Goal: Find specific page/section: Find specific page/section

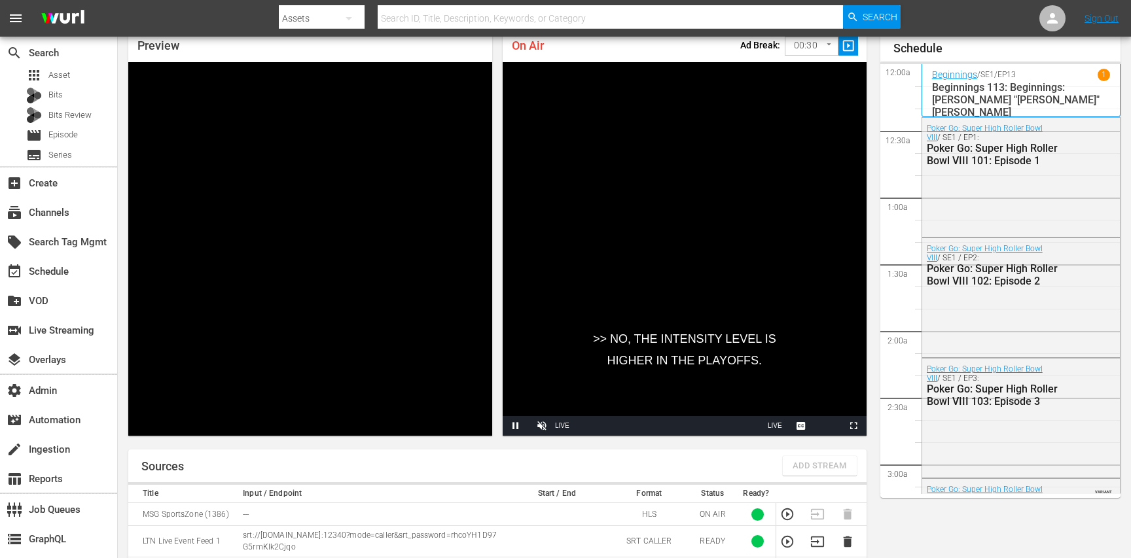
scroll to position [2186, 0]
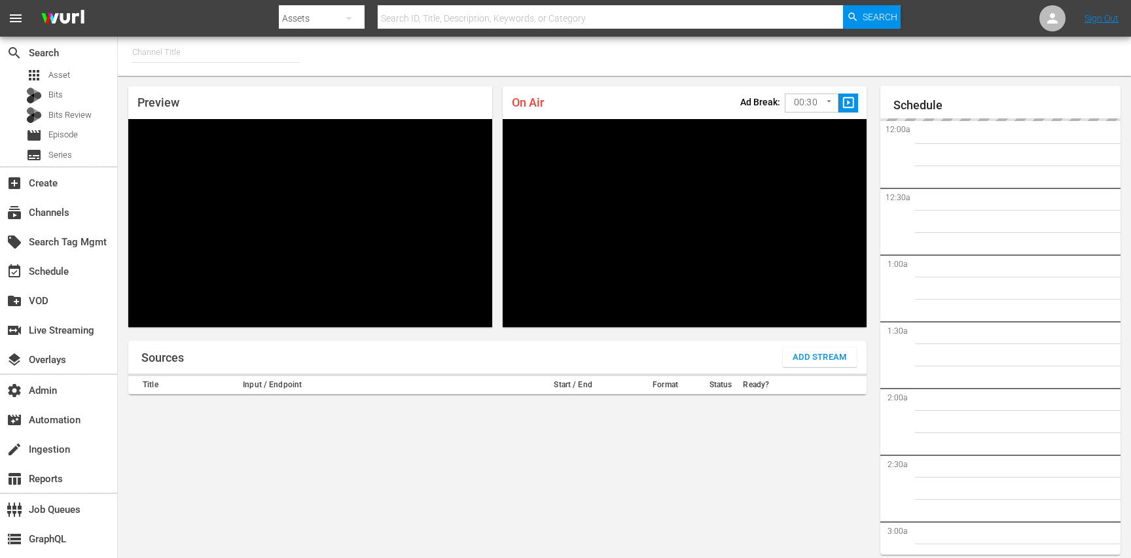
type input "MSG SportsZone (1386)"
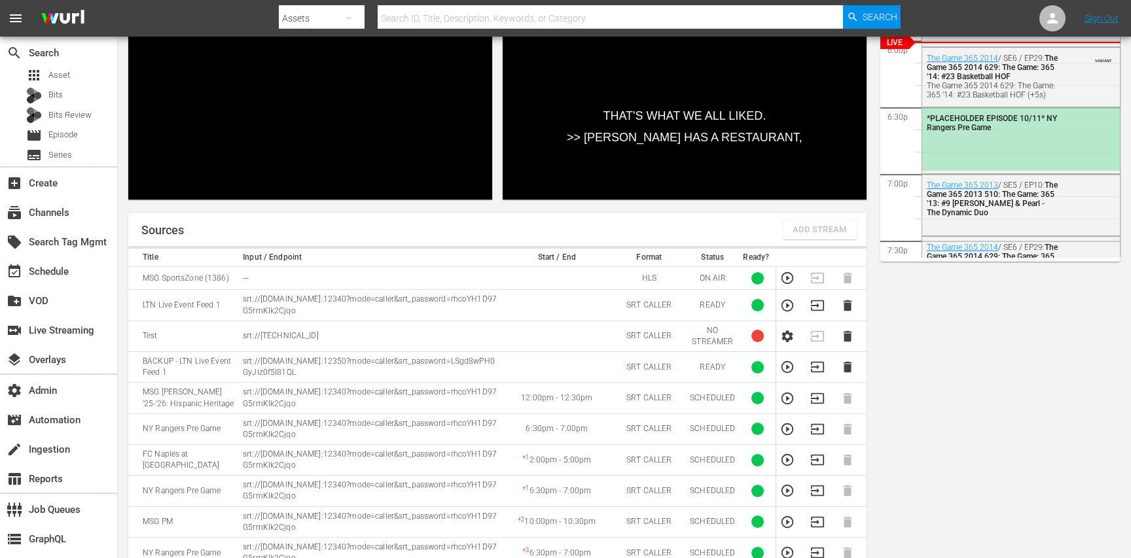
scroll to position [311, 0]
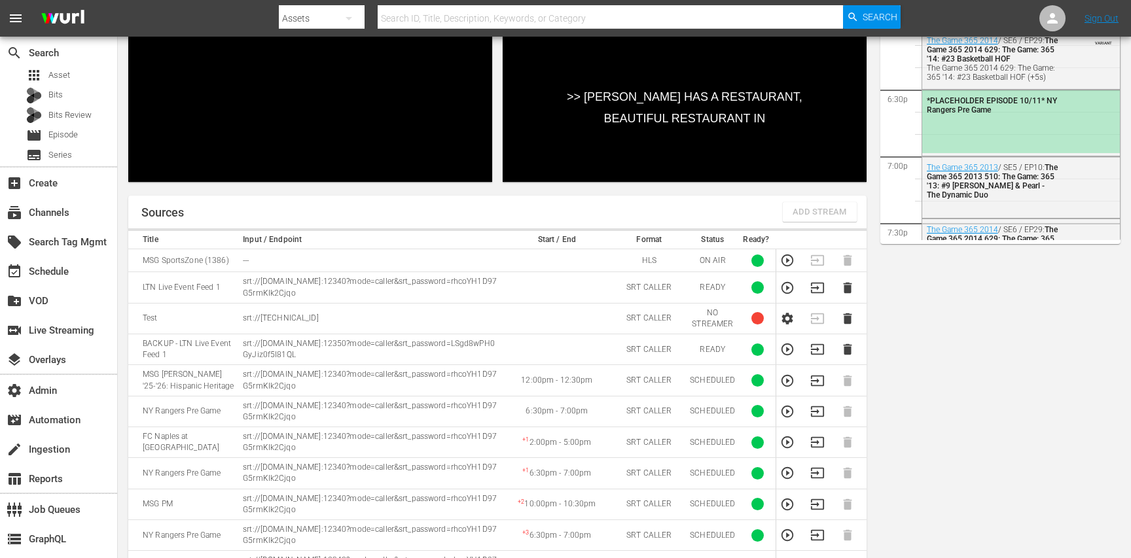
click at [784, 378] on icon "button" at bounding box center [787, 381] width 14 height 14
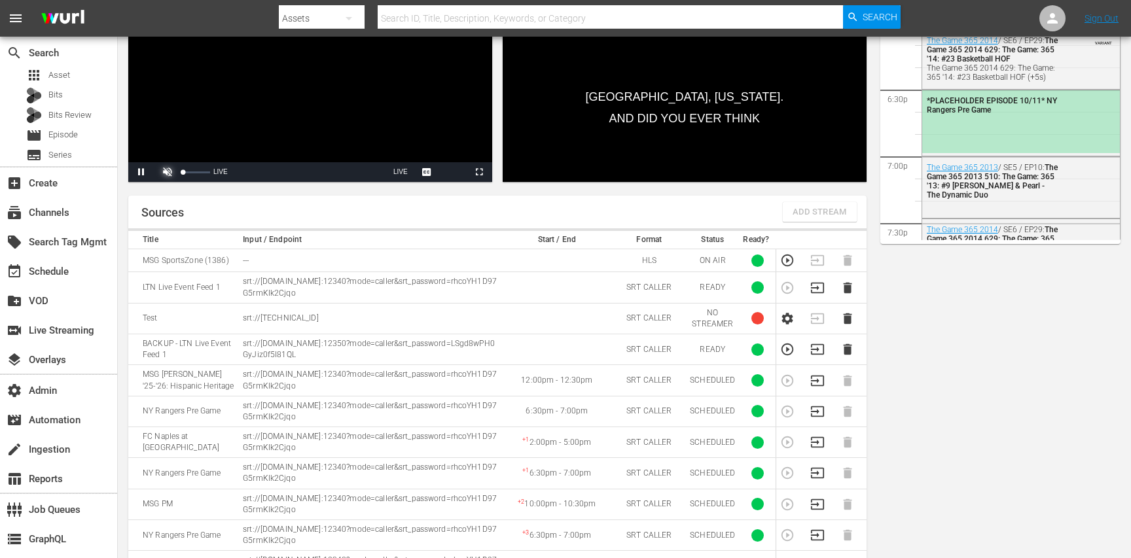
click at [168, 172] on span "Video Player" at bounding box center [168, 172] width 0 height 0
click at [191, 170] on div "29%" at bounding box center [196, 172] width 33 height 20
click at [190, 172] on div "Volume Level" at bounding box center [186, 173] width 7 height 2
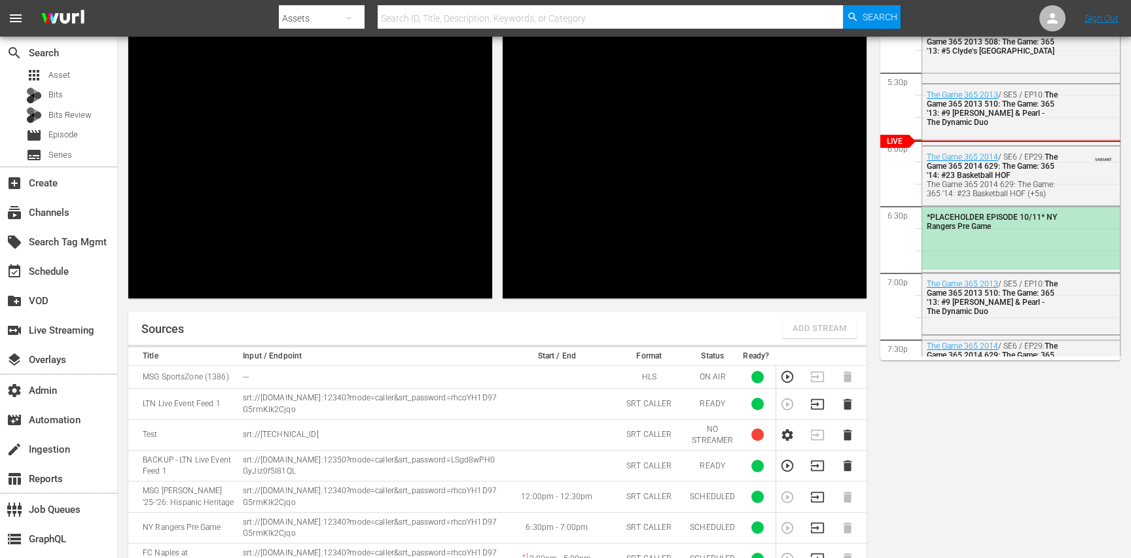
scroll to position [200, 0]
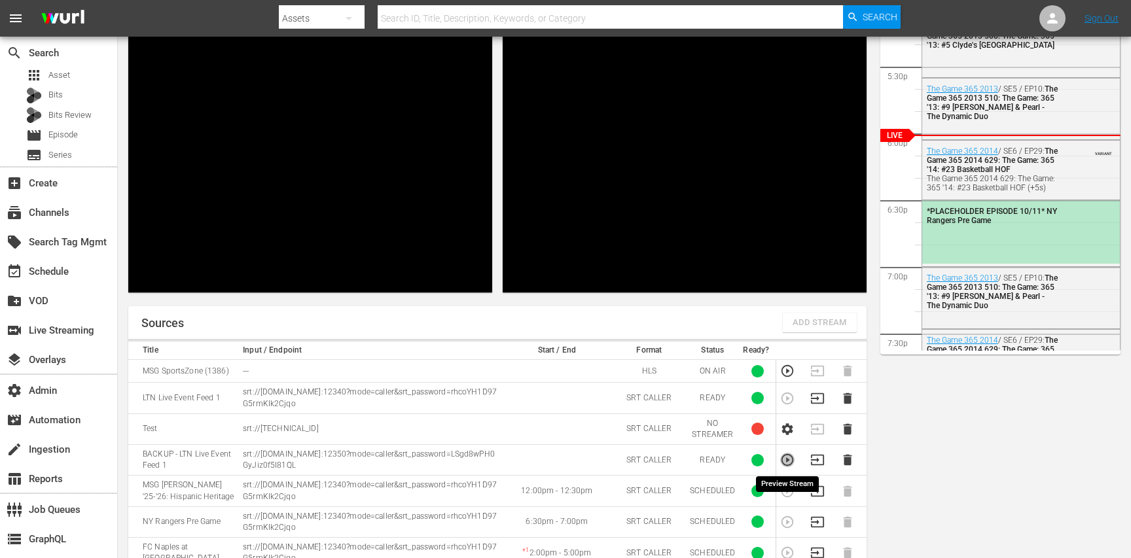
click at [790, 459] on icon "button" at bounding box center [787, 460] width 14 height 14
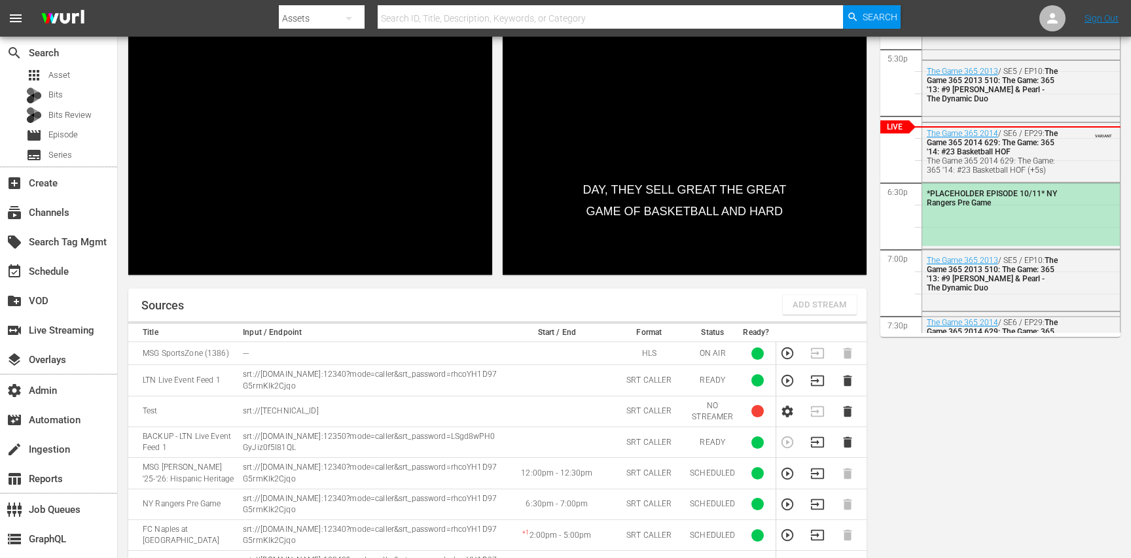
scroll to position [223, 0]
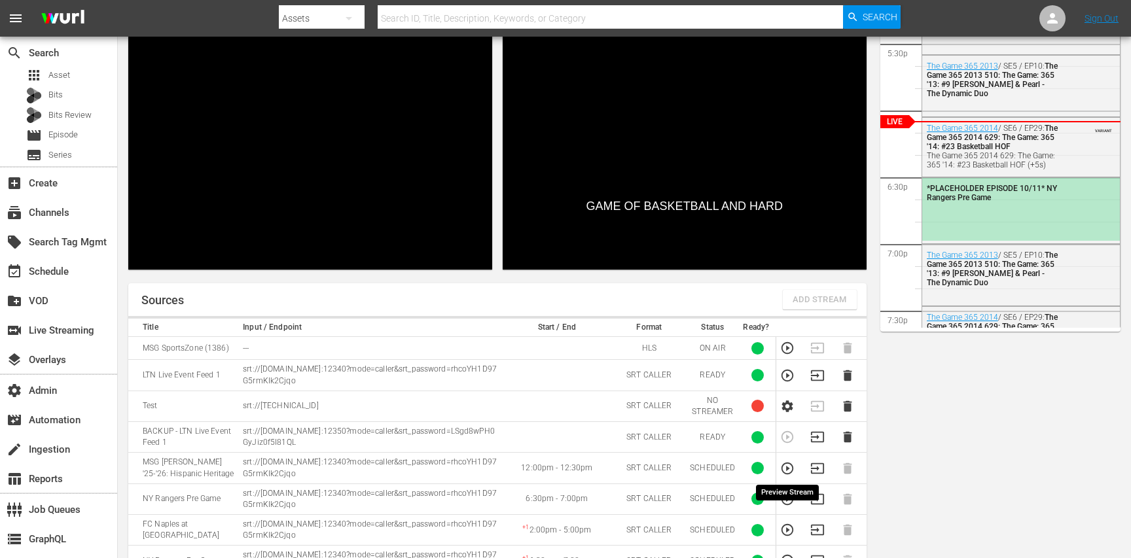
click at [788, 469] on icon "button" at bounding box center [788, 468] width 12 height 12
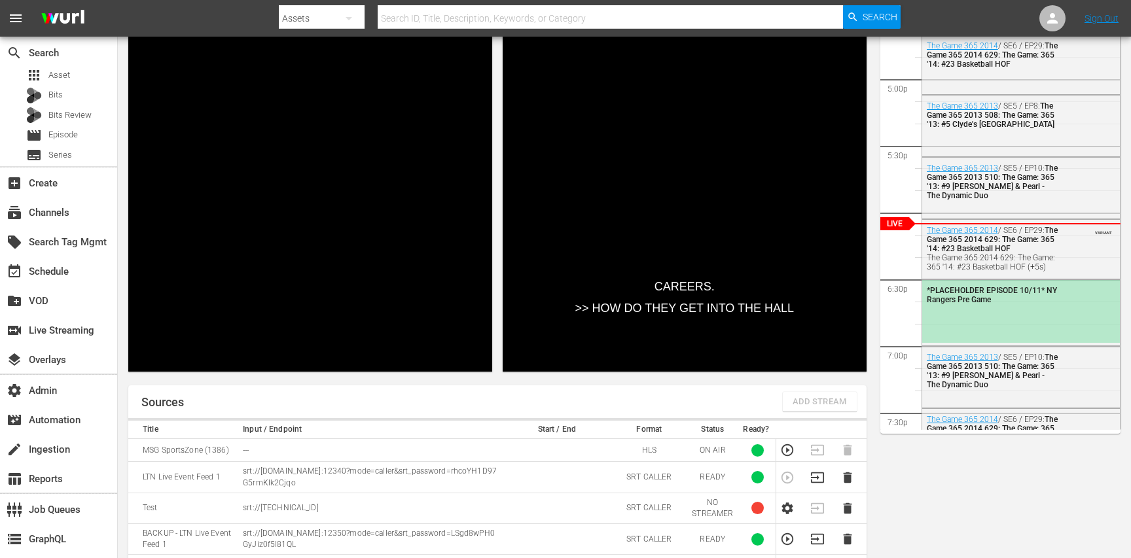
scroll to position [112, 0]
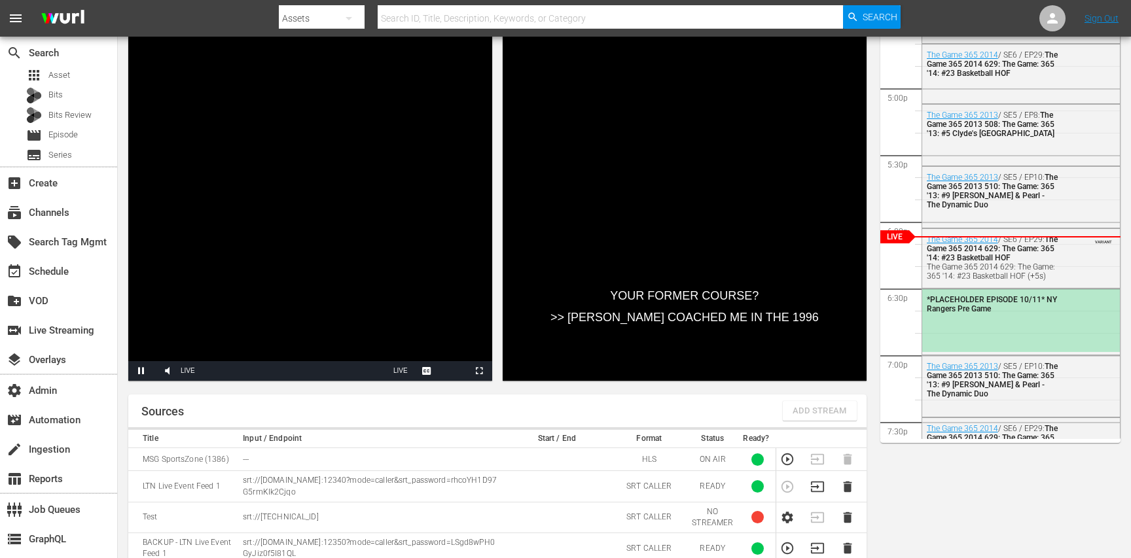
click at [477, 394] on div "Preview Video Player is loading. Pause Mute 27% Current Time 2:50 / Duration -:…" at bounding box center [624, 393] width 1013 height 859
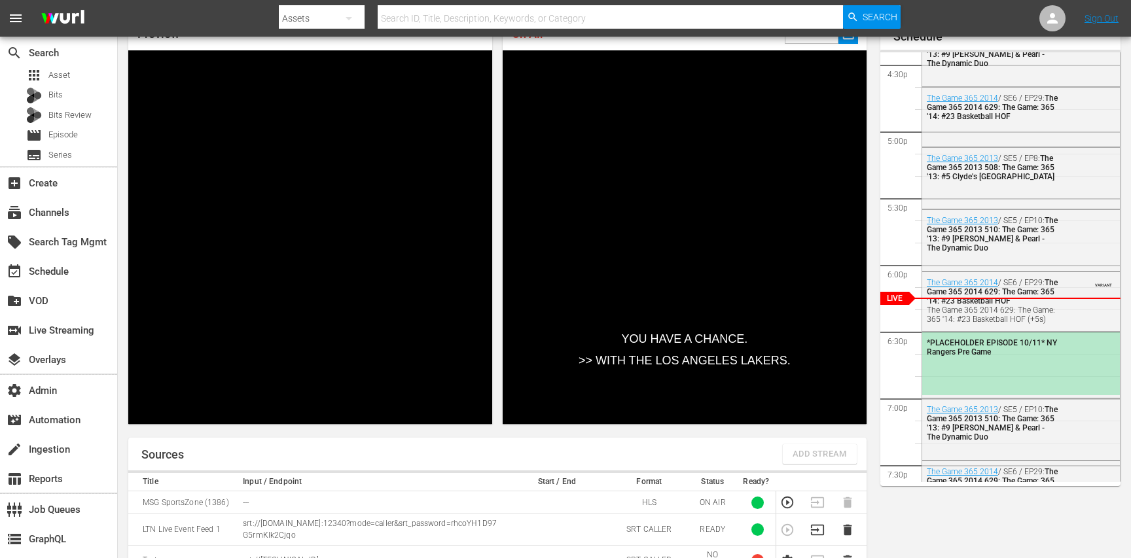
scroll to position [66, 0]
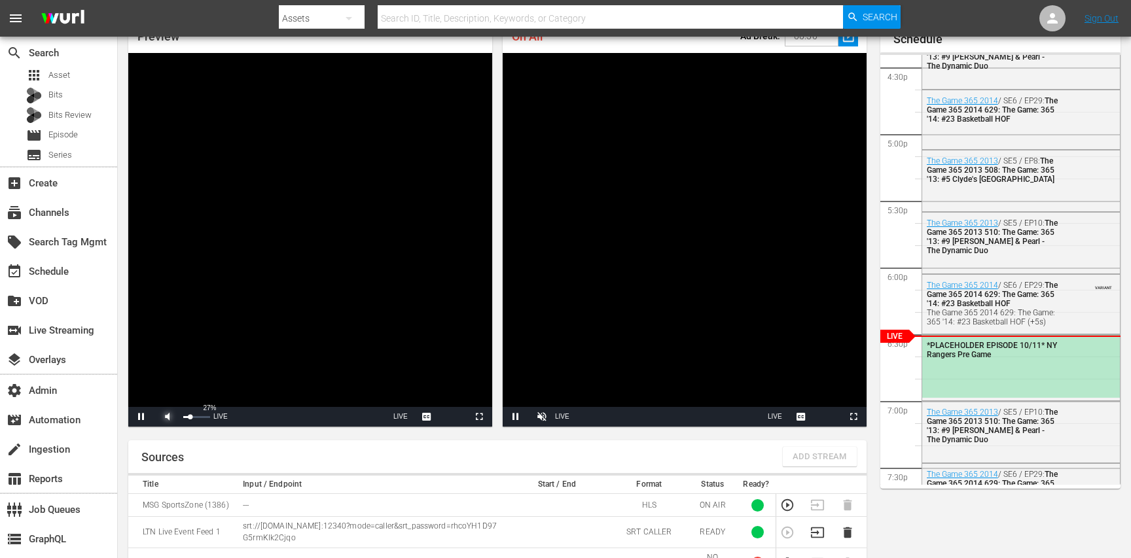
click at [168, 417] on span "Video Player" at bounding box center [168, 417] width 0 height 0
click at [542, 417] on span "Video Player" at bounding box center [542, 417] width 0 height 0
click at [560, 417] on div "Volume Level" at bounding box center [558, 417] width 3 height 2
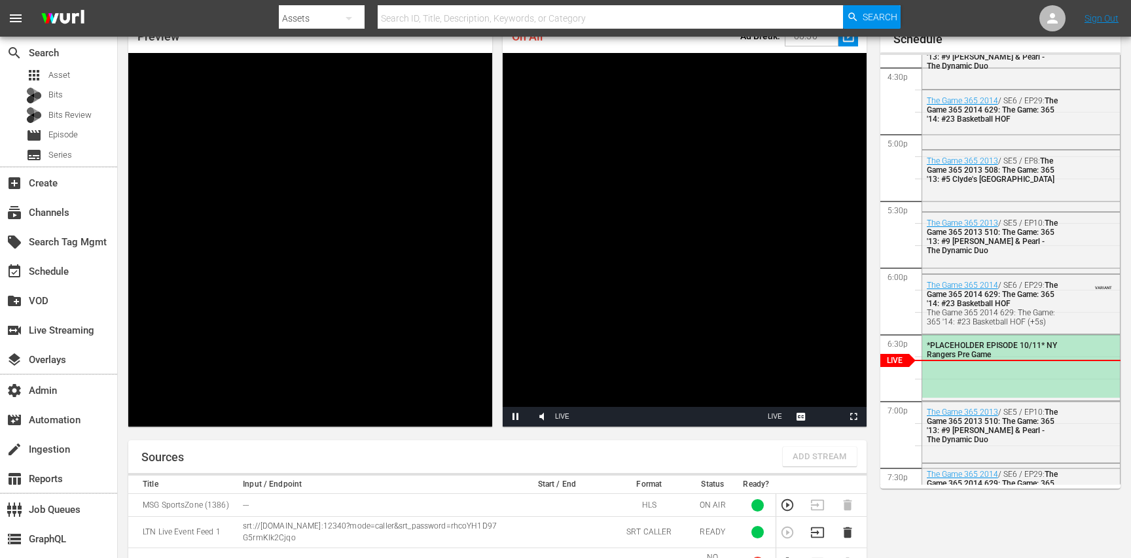
click at [596, 452] on div "Sources Add Stream" at bounding box center [497, 457] width 738 height 33
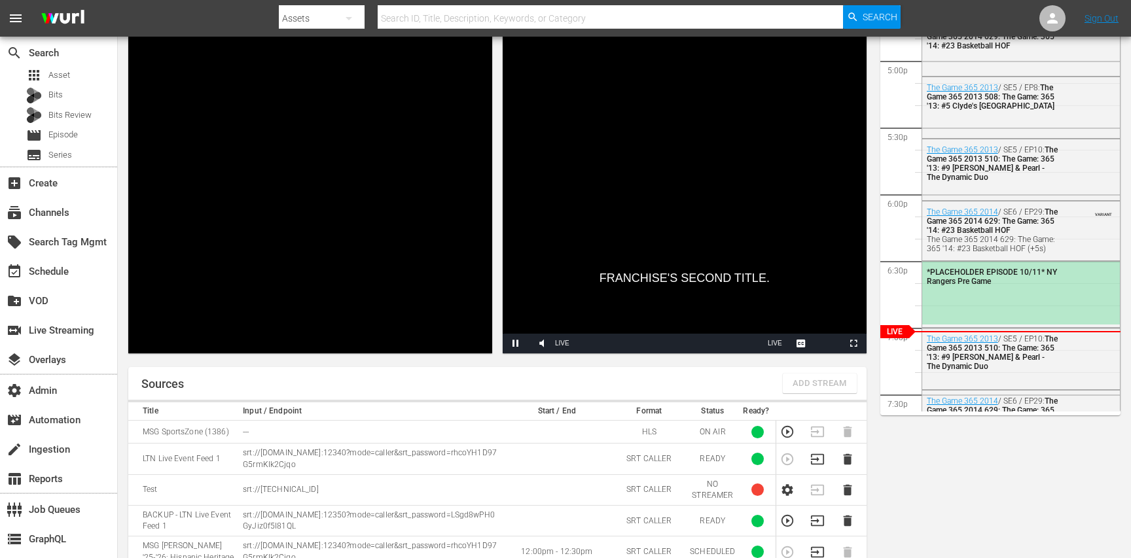
scroll to position [136, 0]
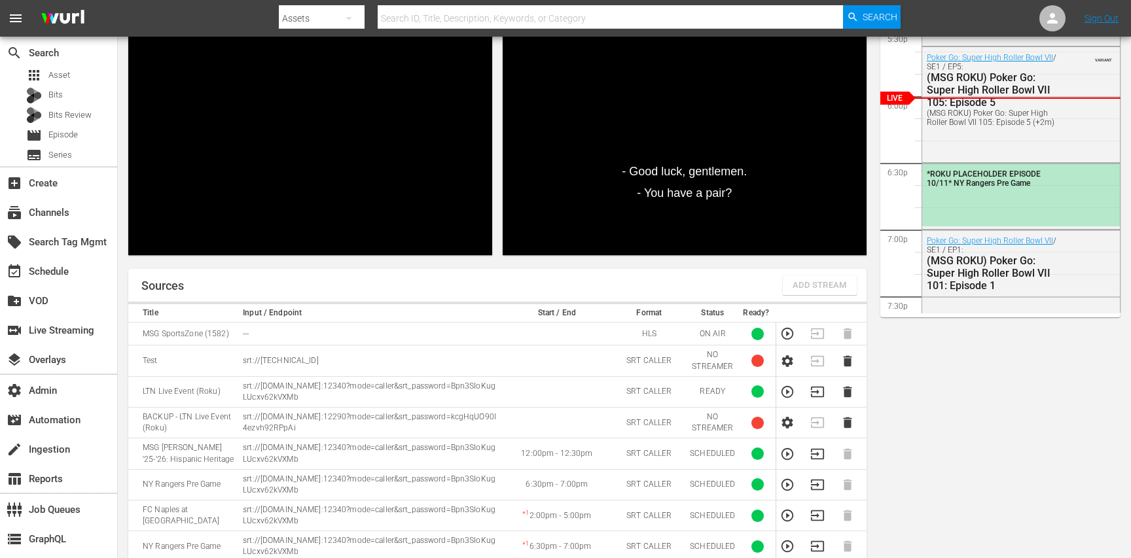
scroll to position [243, 0]
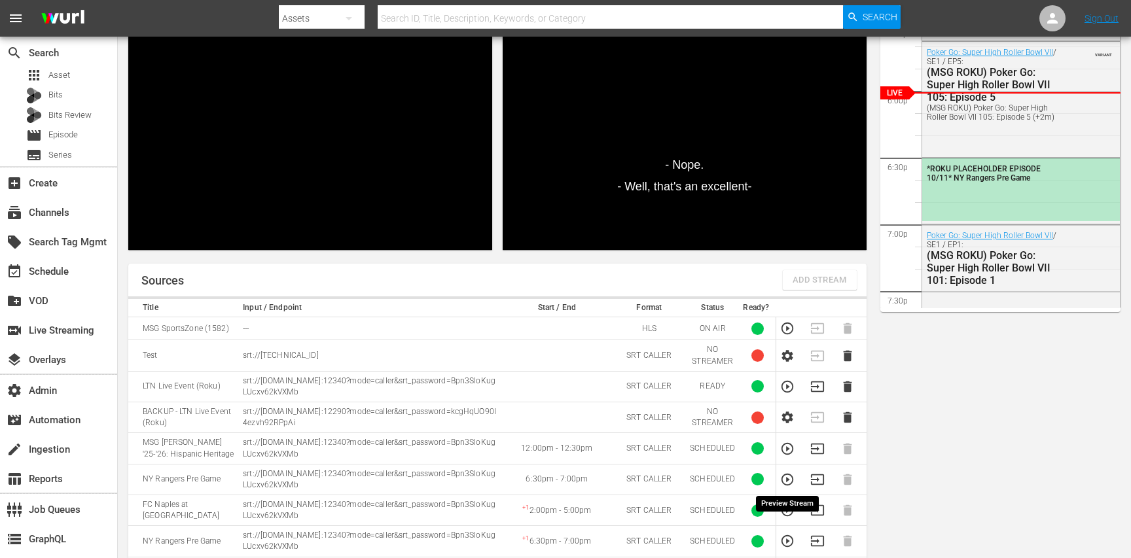
click at [791, 479] on icon "button" at bounding box center [787, 480] width 14 height 14
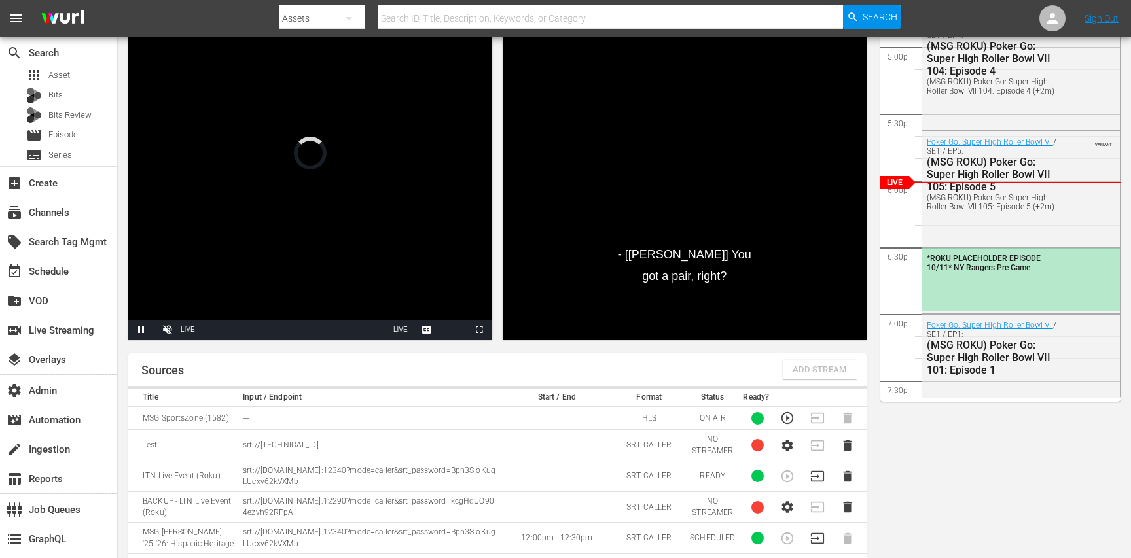
scroll to position [128, 0]
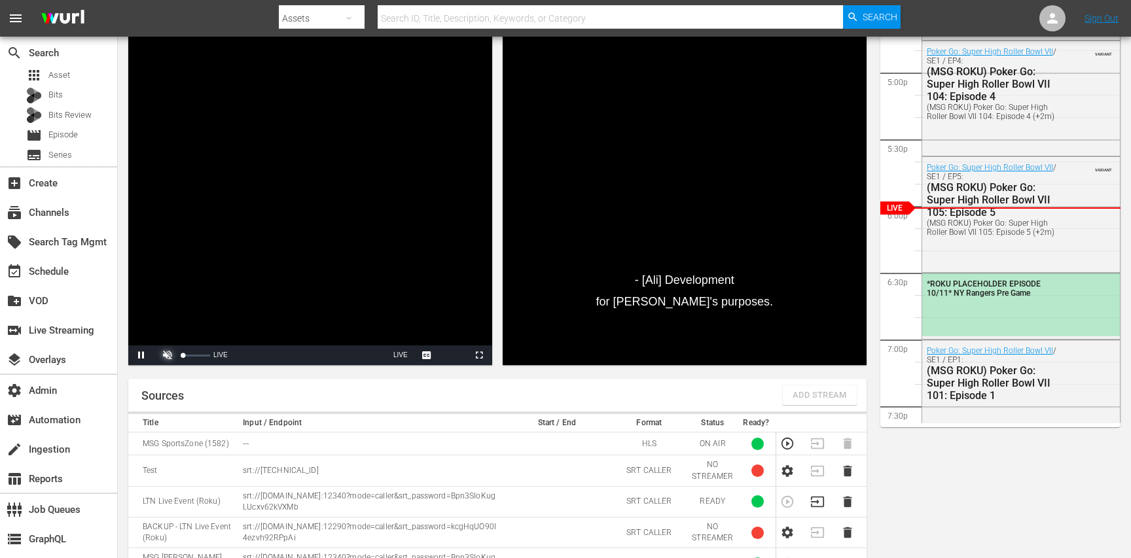
click at [168, 355] on span "Video Player" at bounding box center [168, 355] width 0 height 0
click at [190, 355] on div "Volume Level" at bounding box center [186, 356] width 7 height 2
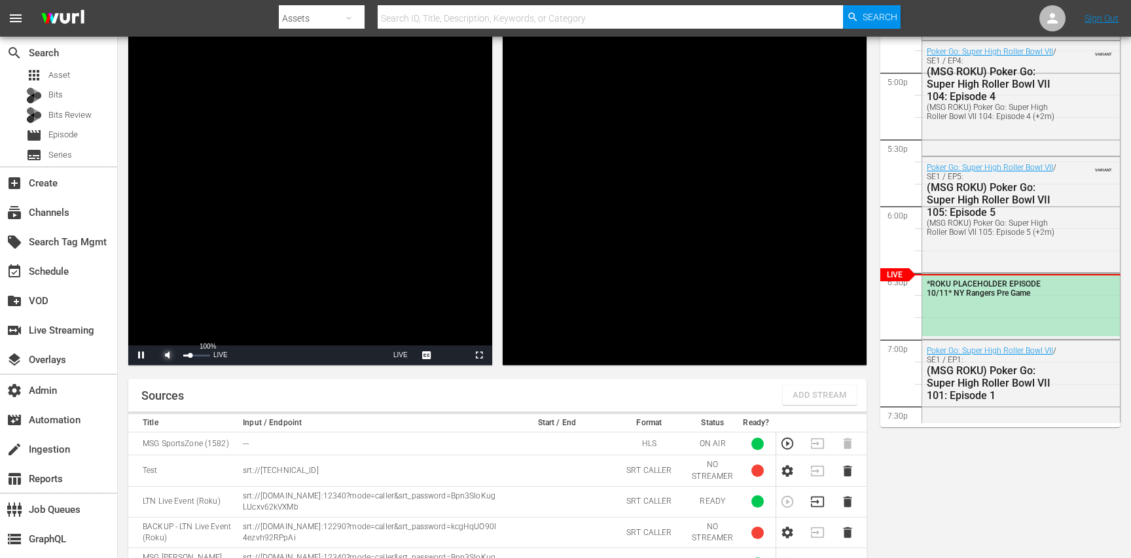
click at [168, 355] on span "Video Player" at bounding box center [168, 355] width 0 height 0
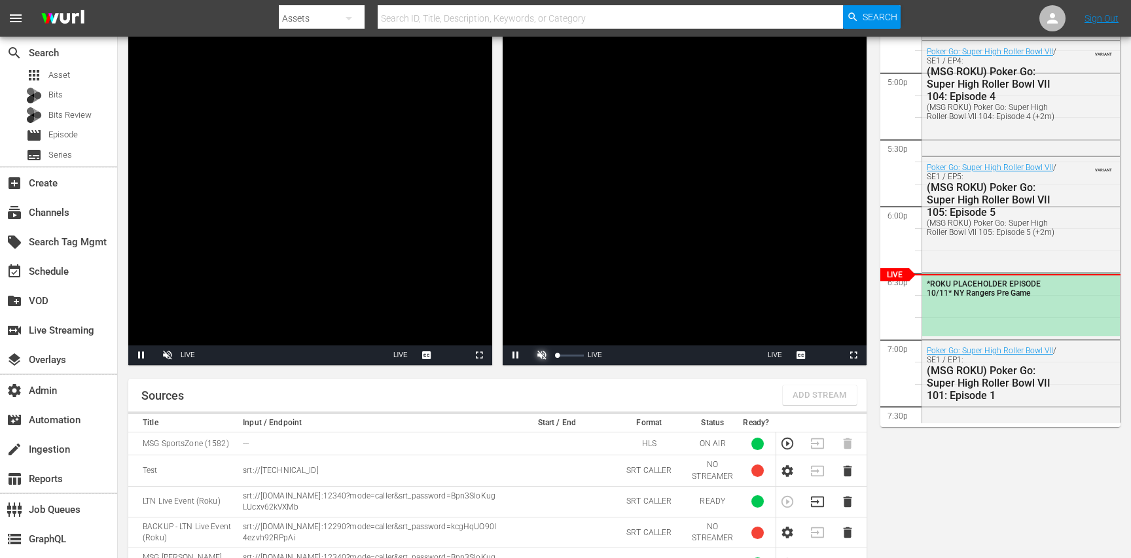
click at [542, 355] on span "Video Player" at bounding box center [542, 355] width 0 height 0
click at [560, 355] on div "Volume Level" at bounding box center [558, 356] width 3 height 2
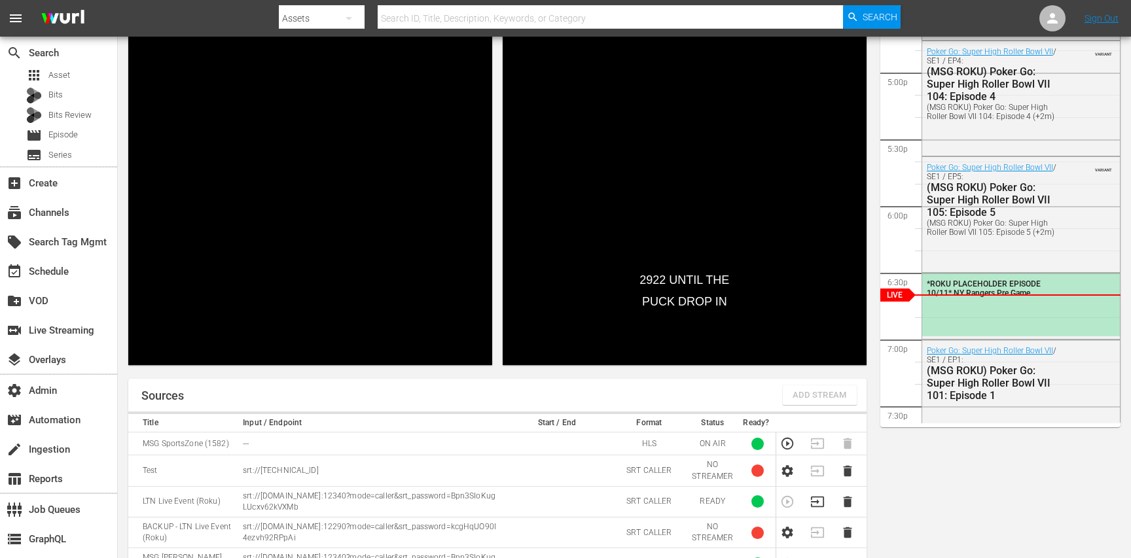
click at [529, 346] on button "Mute" at bounding box center [542, 356] width 26 height 20
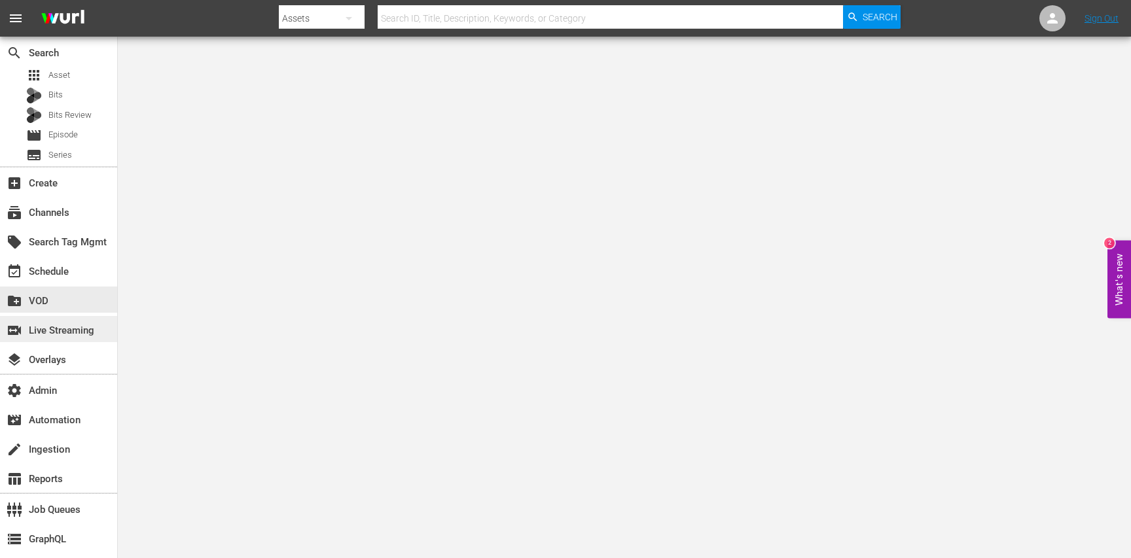
click at [73, 331] on div "switch_video Live Streaming" at bounding box center [36, 329] width 73 height 12
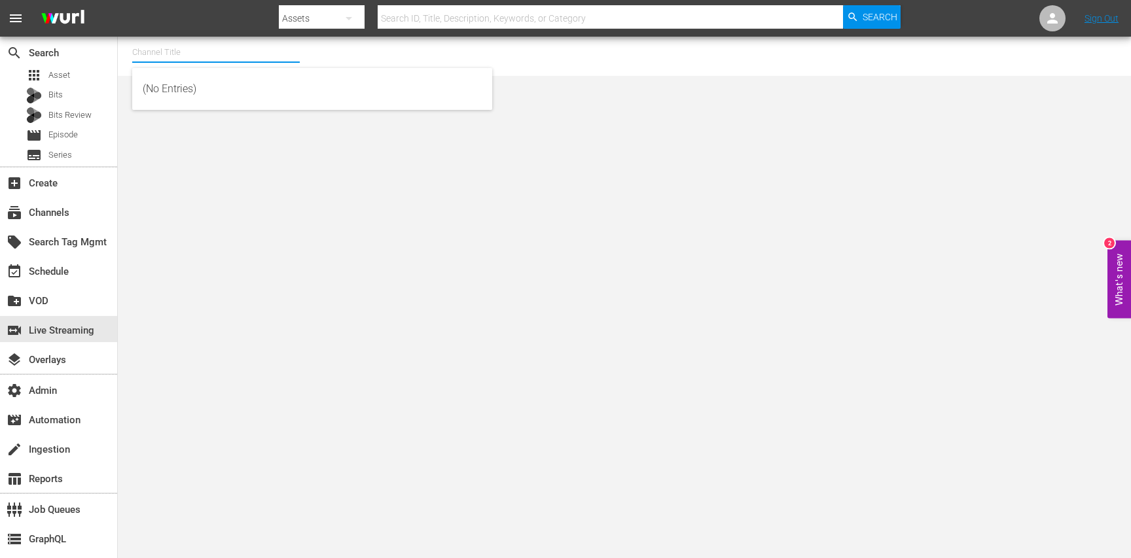
click at [255, 48] on input "text" at bounding box center [216, 52] width 168 height 31
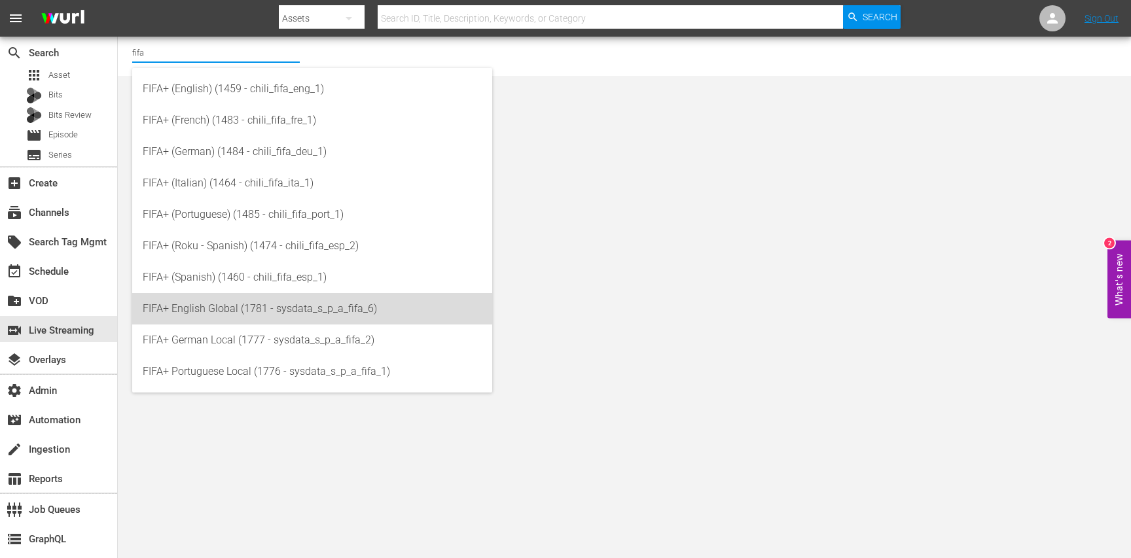
click at [316, 306] on div "FIFA+ English Global (1781 - sysdata_s_p_a_fifa_6)" at bounding box center [312, 308] width 339 height 31
type input "FIFA+ English Global (1781 - sysdata_s_p_a_fifa_6)"
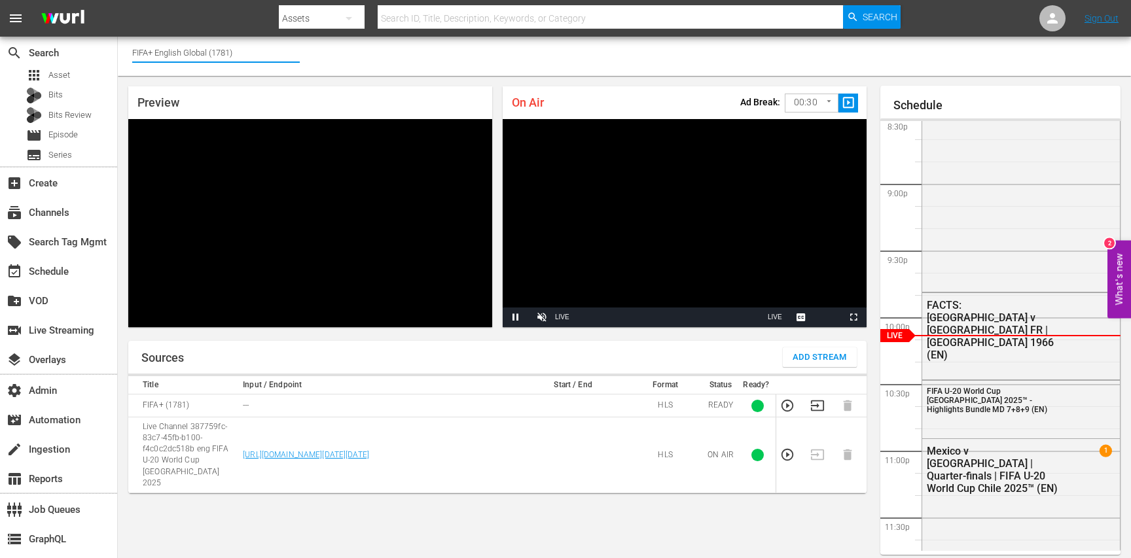
click at [193, 65] on input "FIFA+ English Global (1781)" at bounding box center [216, 52] width 168 height 31
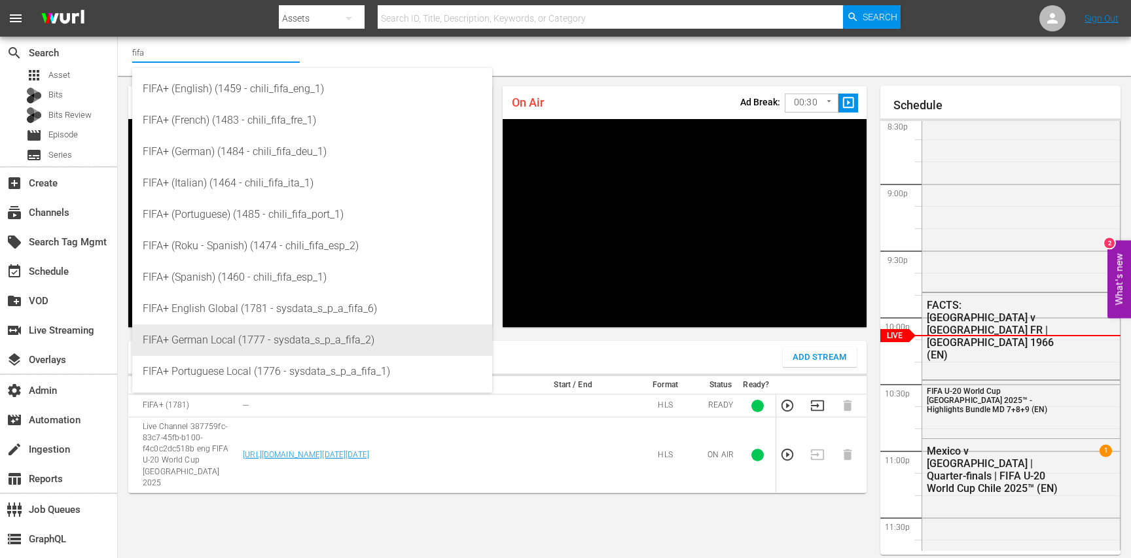
click at [277, 332] on div "FIFA+ German Local (1777 - sysdata_s_p_a_fifa_2)" at bounding box center [312, 340] width 339 height 31
type input "FIFA+ German Local (1777 - sysdata_s_p_a_fifa_2)"
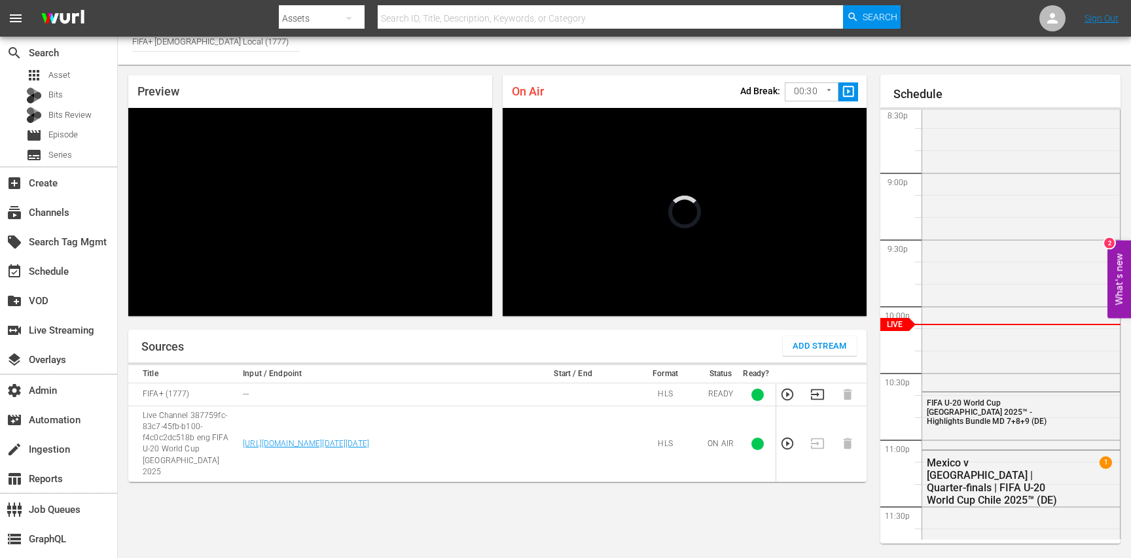
scroll to position [19, 0]
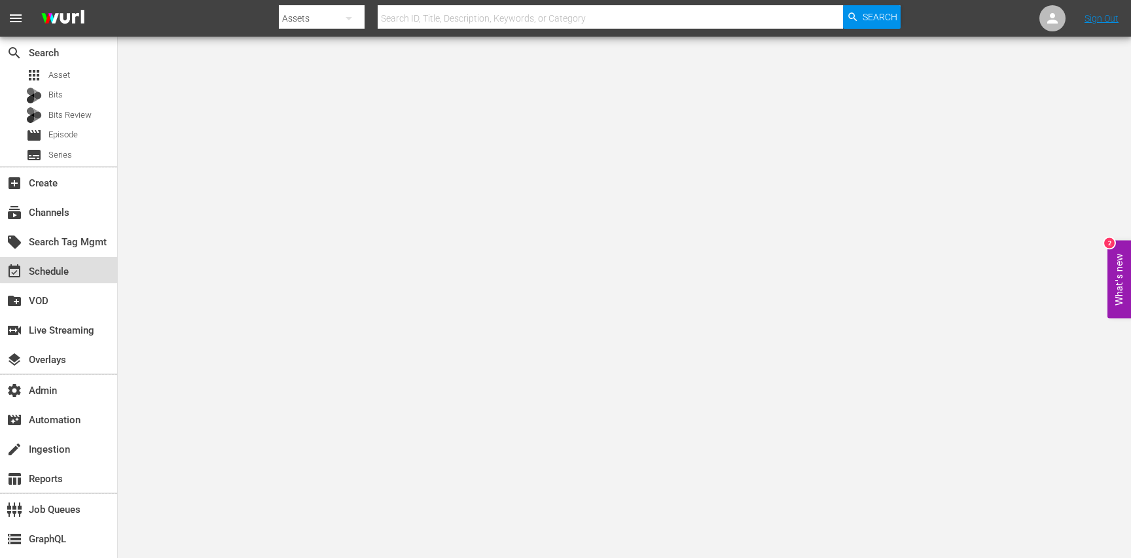
click at [77, 268] on div "event_available Schedule" at bounding box center [58, 270] width 117 height 26
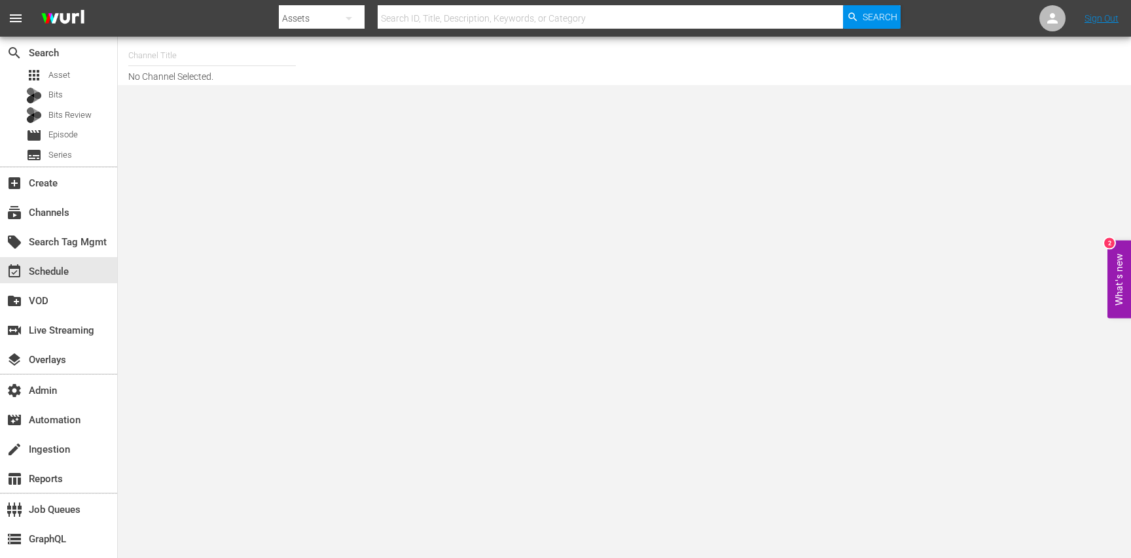
click at [221, 61] on input "text" at bounding box center [212, 55] width 168 height 31
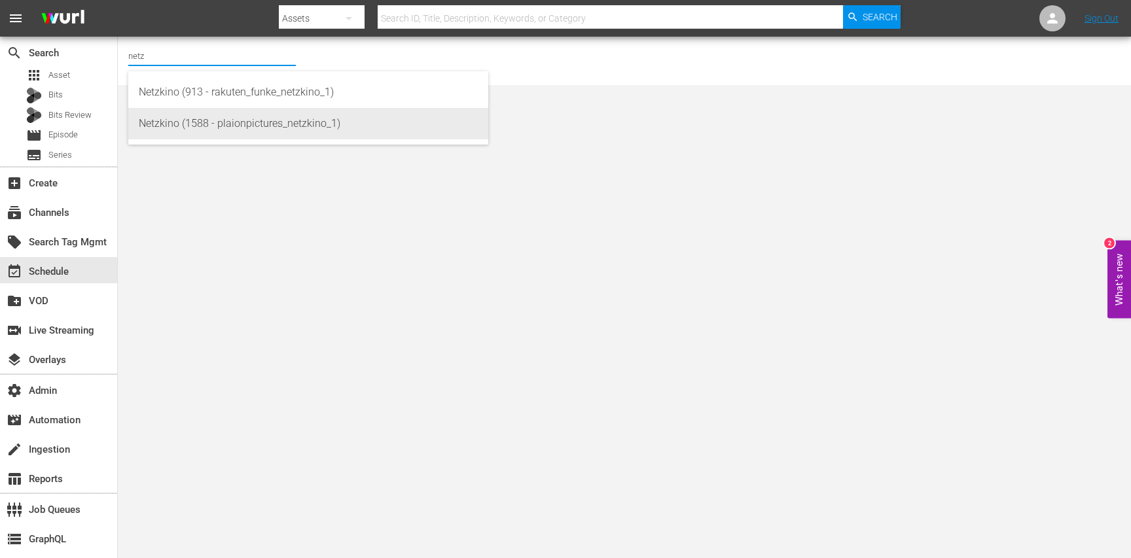
click at [284, 111] on div "Netzkino (1588 - plaionpictures_netzkino_1)" at bounding box center [308, 123] width 339 height 31
type input "Netzkino (1588 - plaionpictures_netzkino_1)"
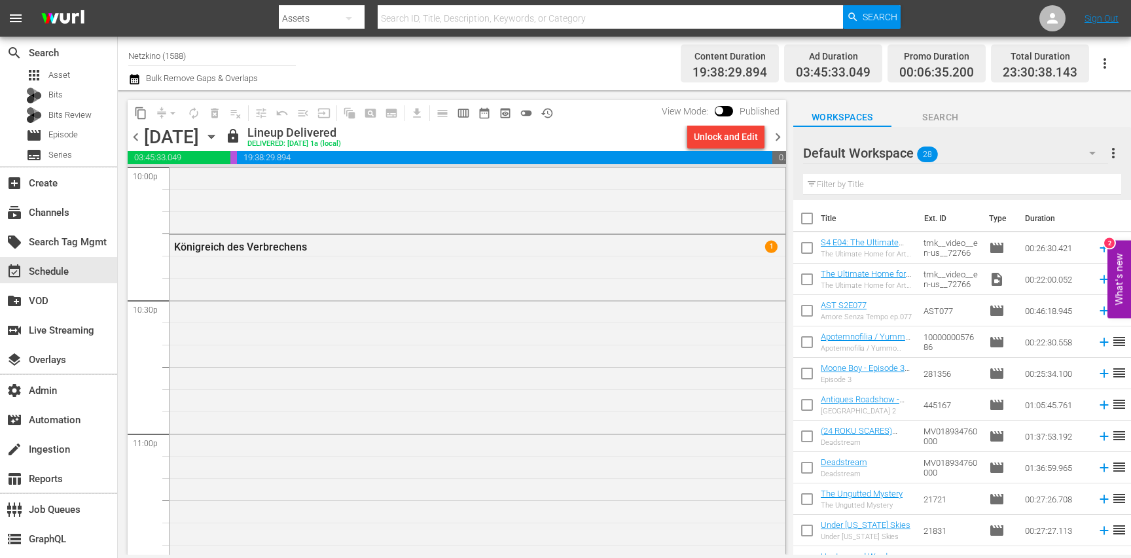
scroll to position [6038, 0]
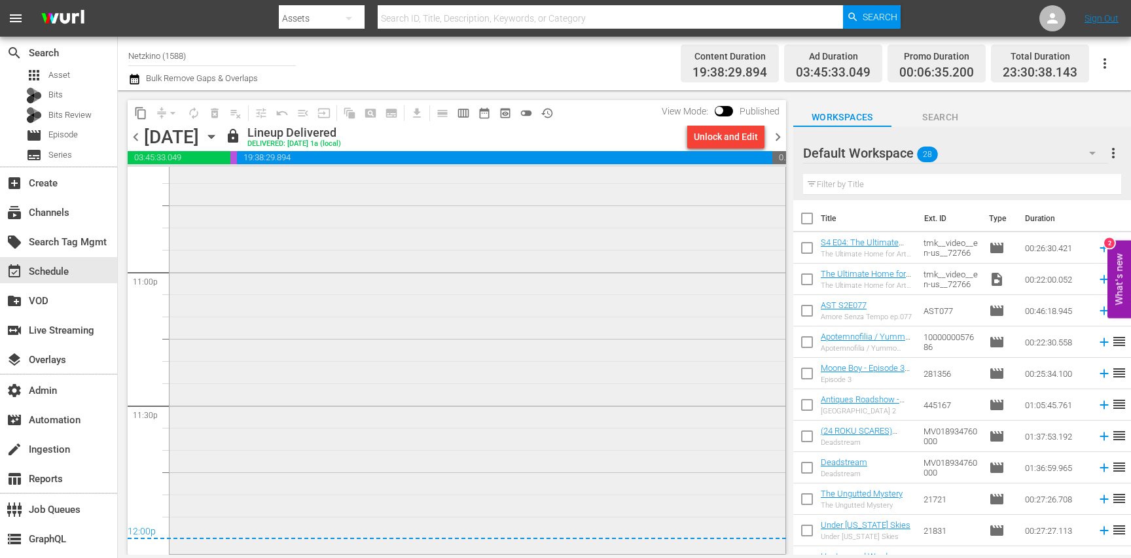
click at [549, 443] on div "Königreich des Verbrechens 1" at bounding box center [478, 312] width 616 height 479
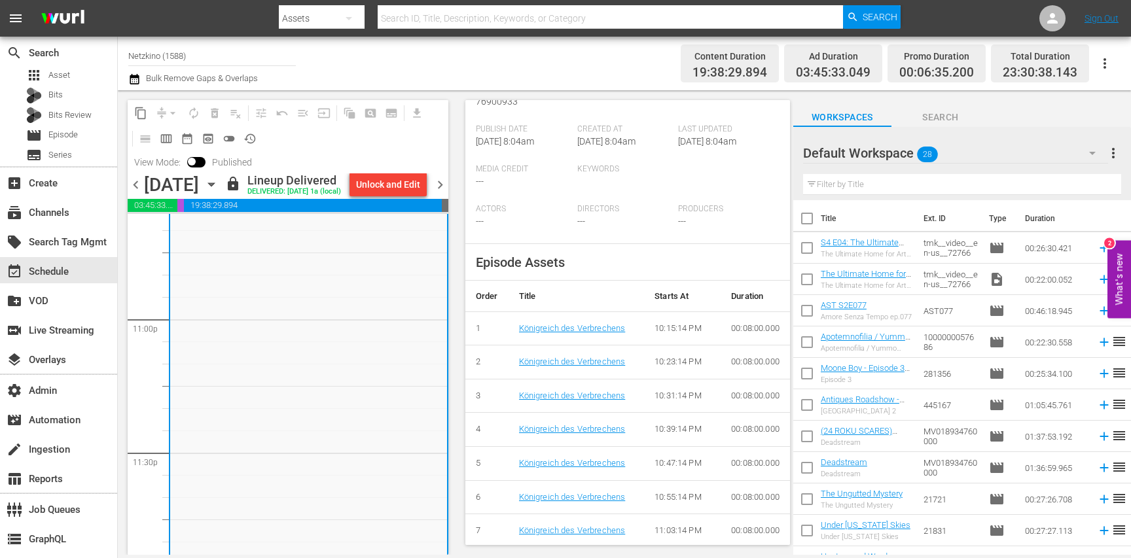
scroll to position [671, 0]
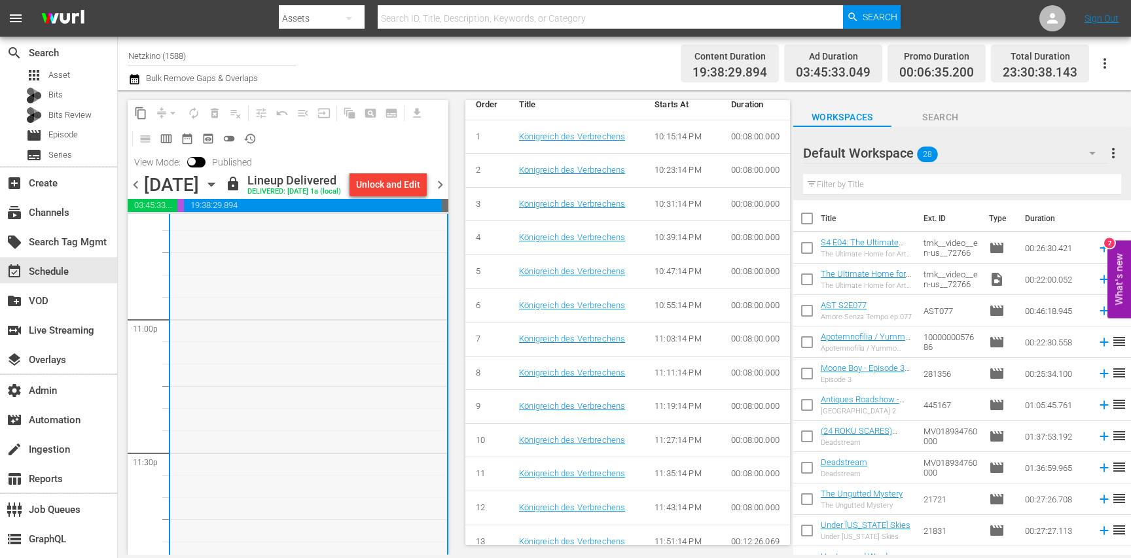
click at [422, 345] on div "Königreich des Verbrechens 1" at bounding box center [308, 360] width 277 height 479
click at [445, 193] on span "chevron_right" at bounding box center [440, 185] width 16 height 16
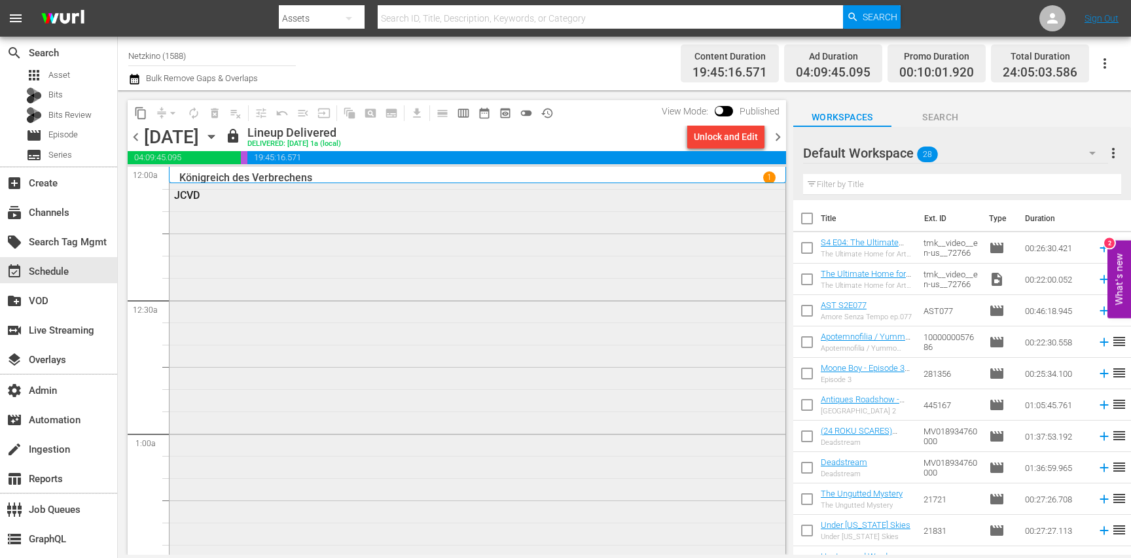
click at [344, 300] on div "JCVD" at bounding box center [478, 437] width 616 height 509
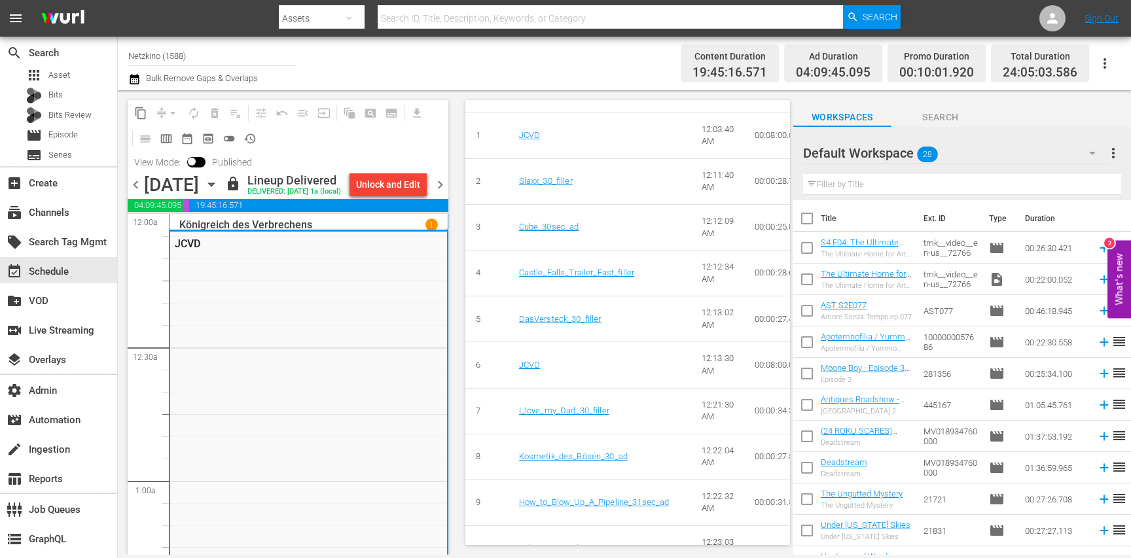
scroll to position [584, 0]
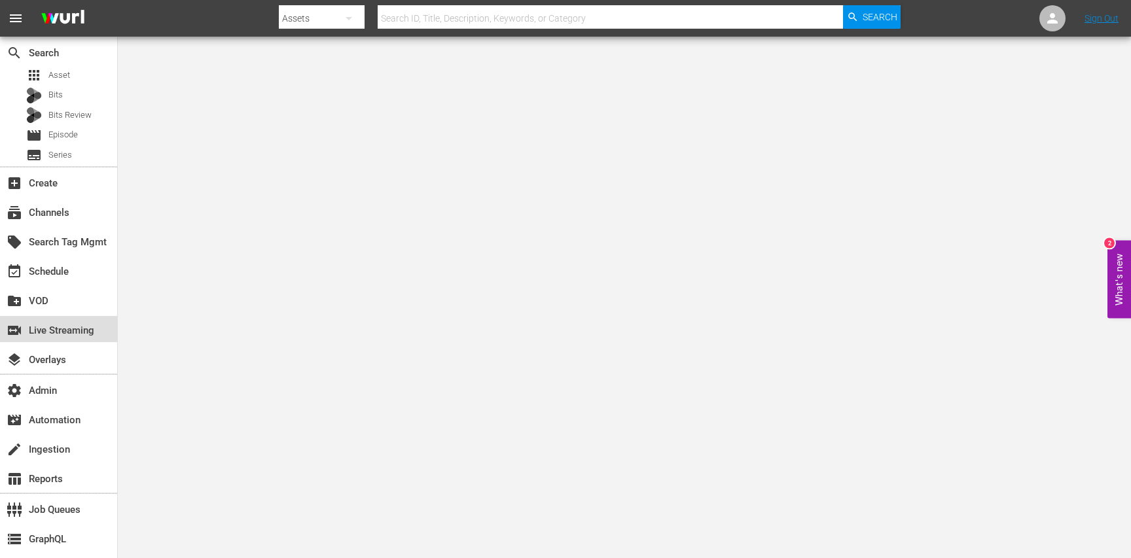
click at [73, 335] on div "switch_video Live Streaming" at bounding box center [36, 329] width 73 height 12
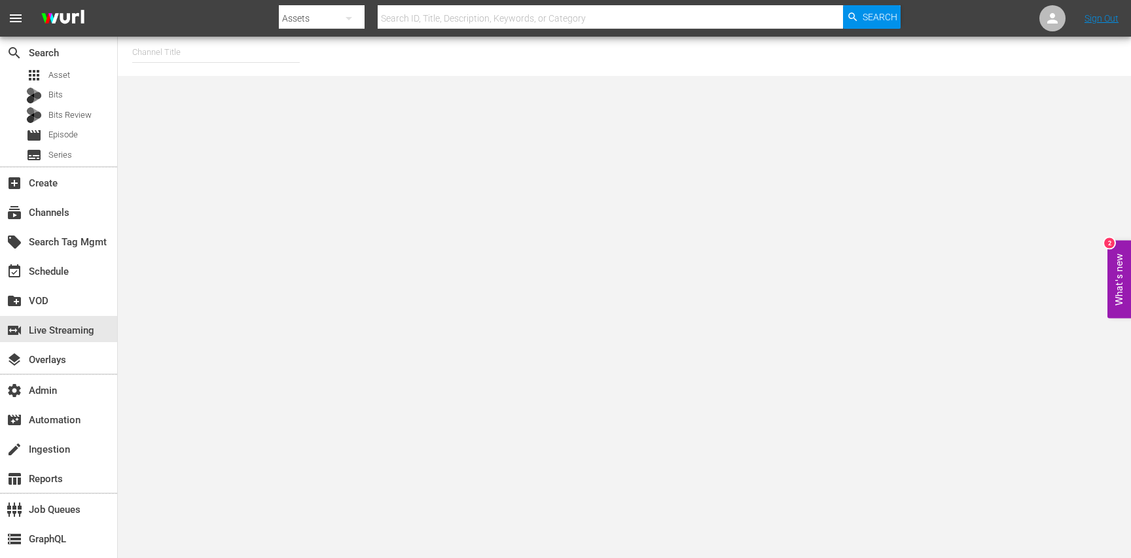
click at [236, 60] on input "text" at bounding box center [216, 52] width 168 height 31
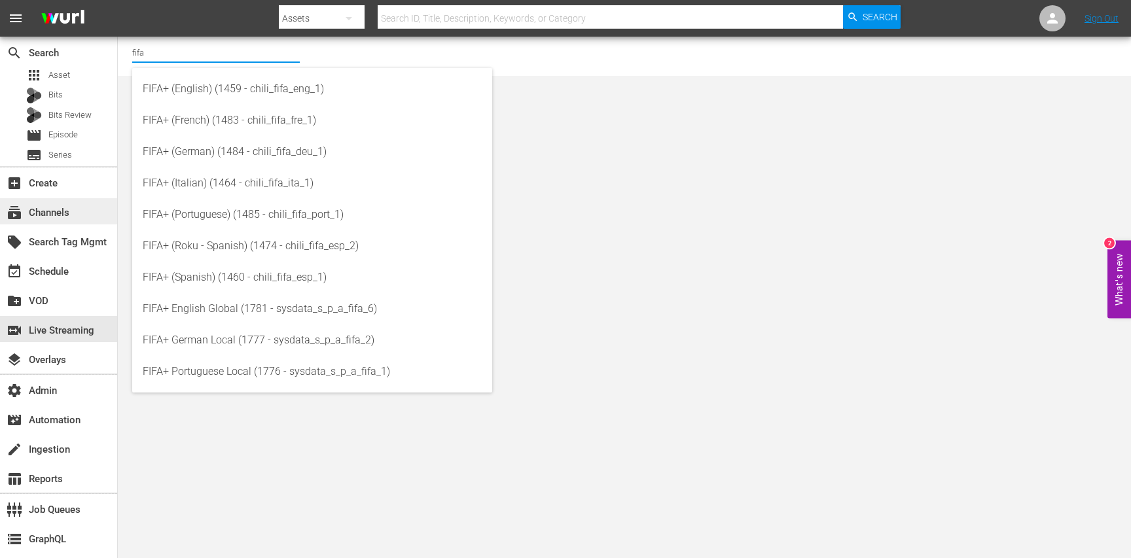
type input "fifa"
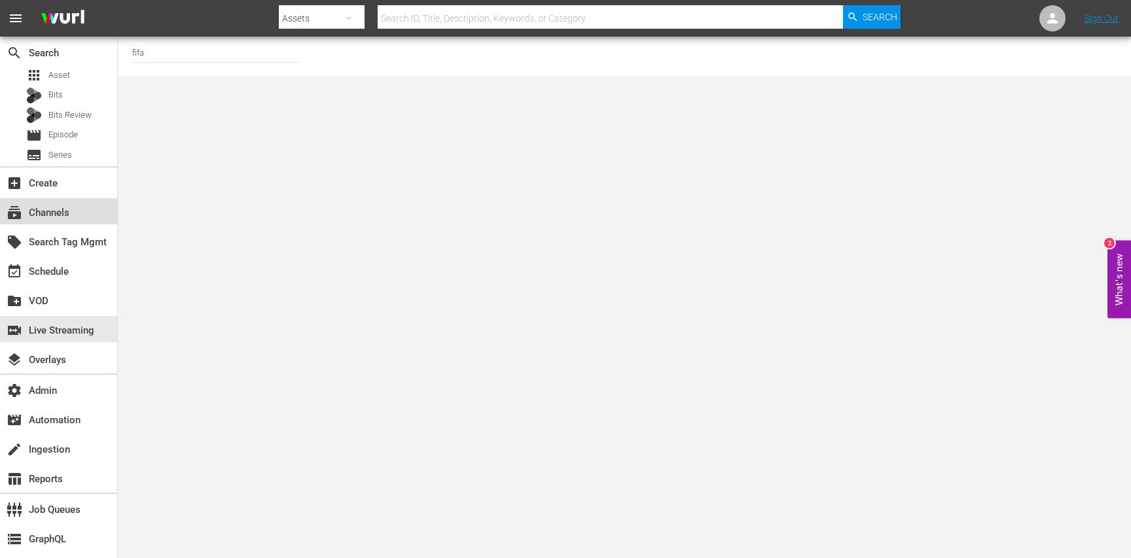
click at [46, 211] on div "subscriptions Channels" at bounding box center [36, 211] width 73 height 12
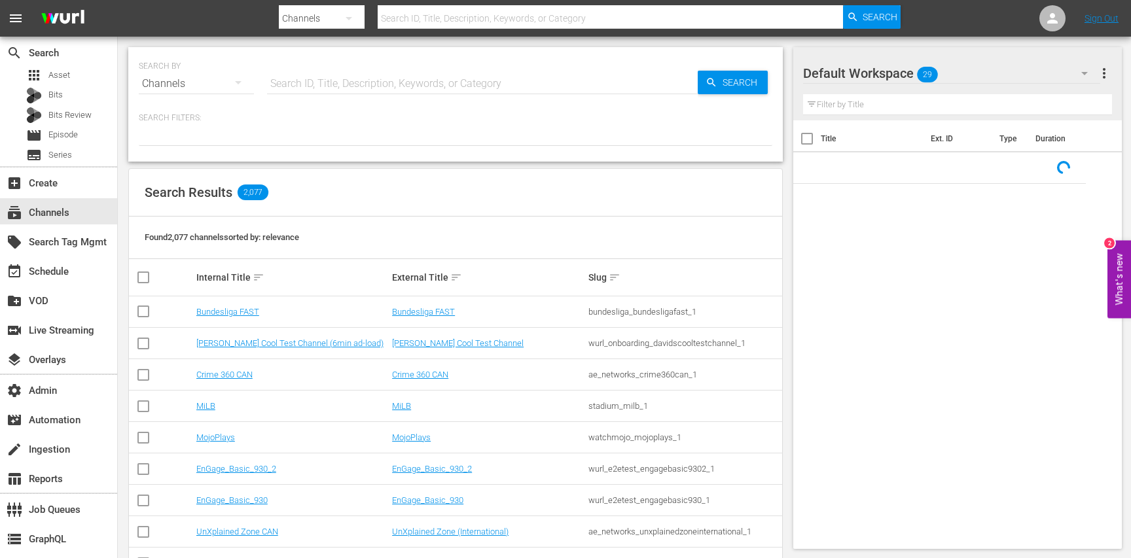
click at [311, 79] on input "text" at bounding box center [482, 83] width 431 height 31
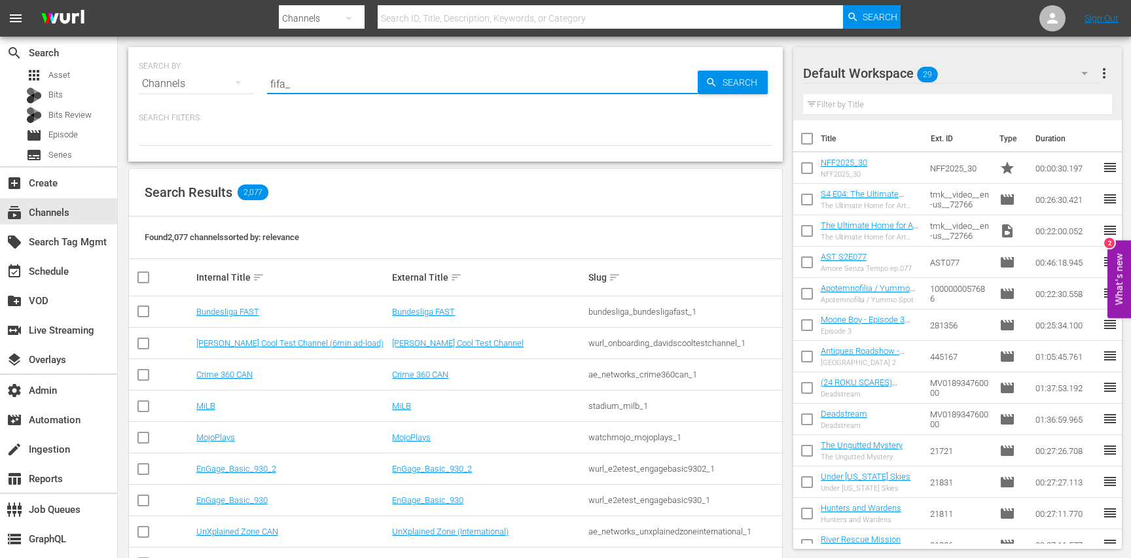
type input "fifa_3"
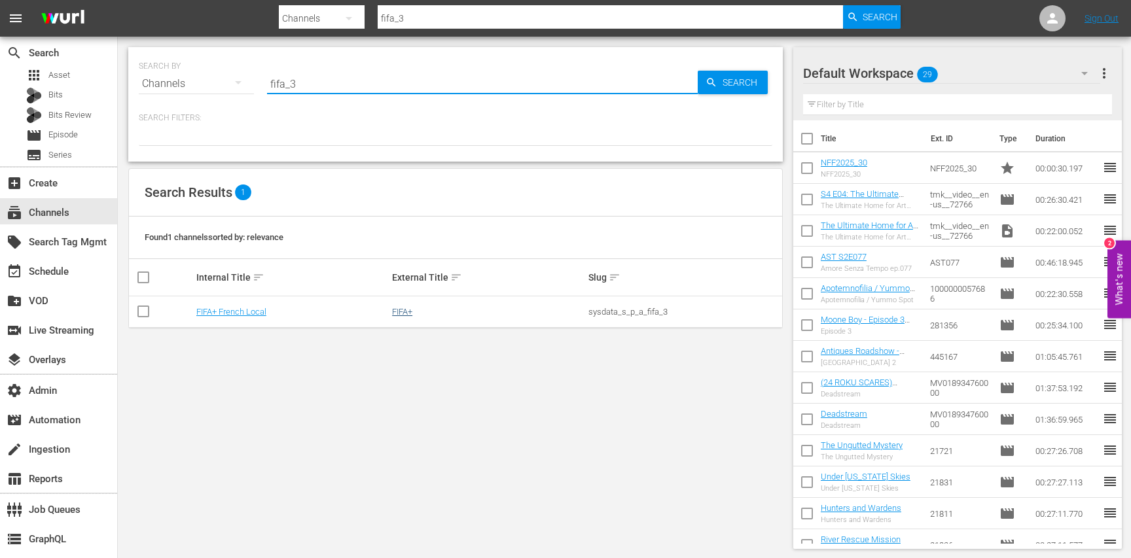
type input "fifa_3"
click at [401, 308] on link "FIFA+" at bounding box center [402, 312] width 20 height 10
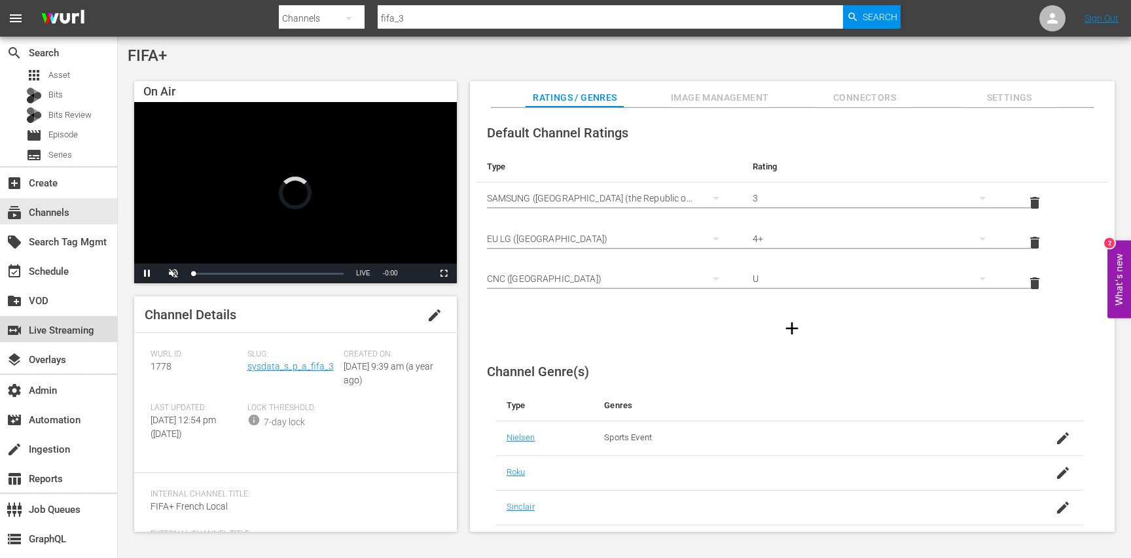
click at [73, 331] on div "switch_video Live Streaming" at bounding box center [36, 329] width 73 height 12
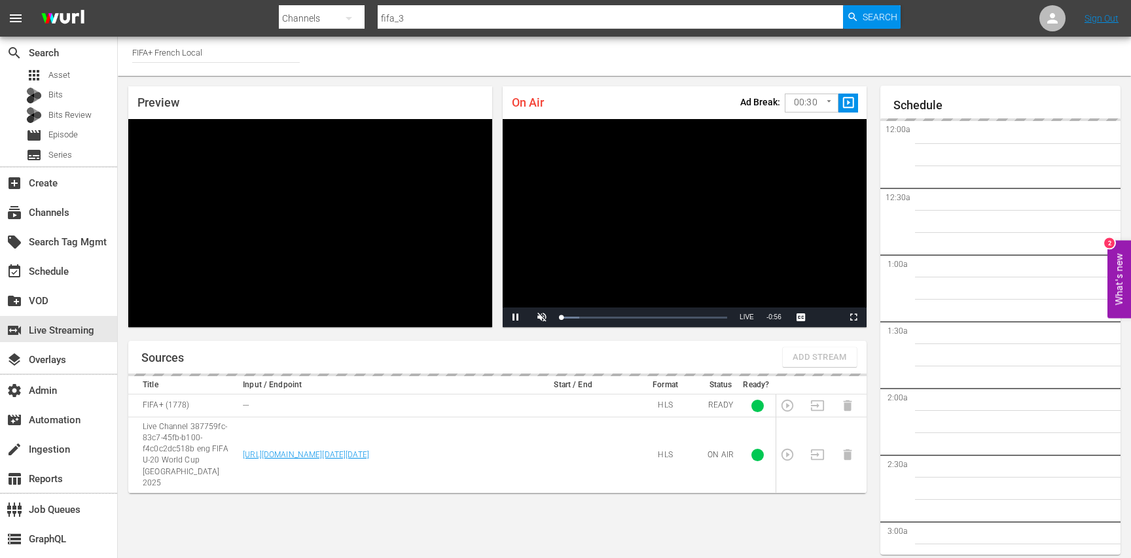
scroll to position [45, 0]
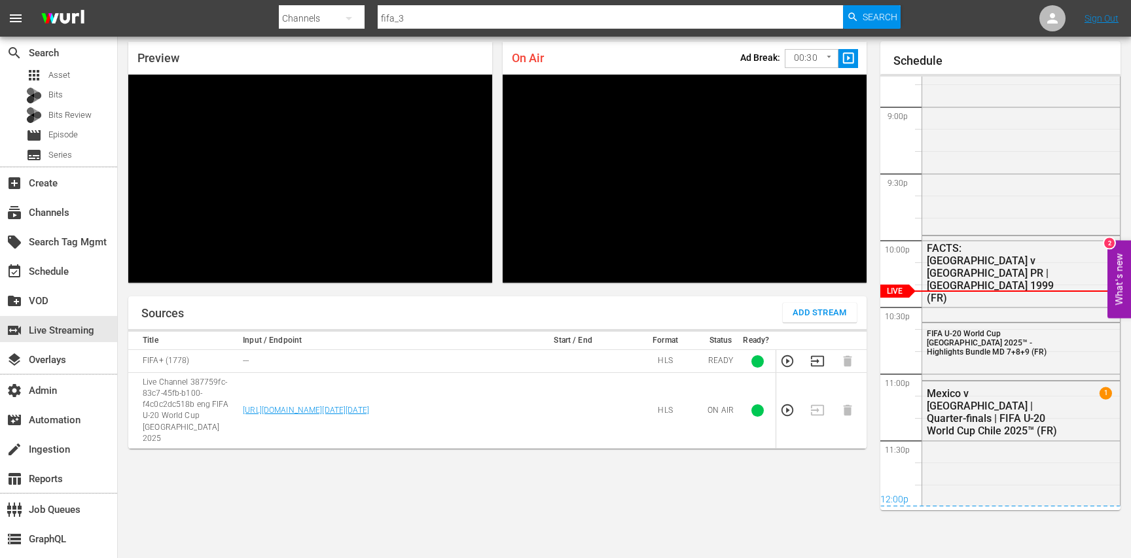
click at [786, 405] on icon "button" at bounding box center [788, 411] width 12 height 12
click at [787, 405] on td at bounding box center [791, 411] width 30 height 76
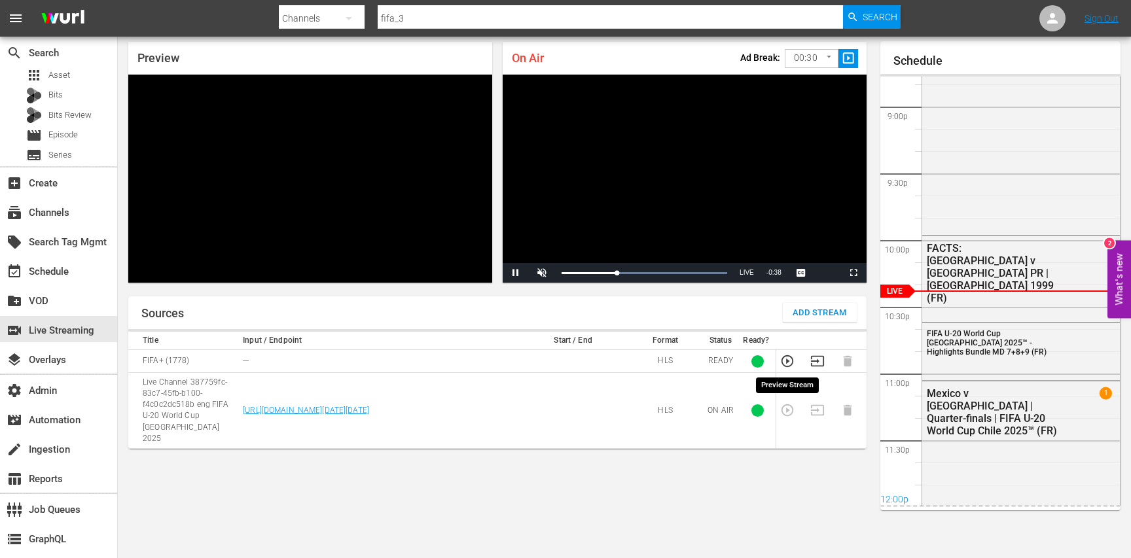
click at [788, 361] on icon "button" at bounding box center [788, 361] width 12 height 12
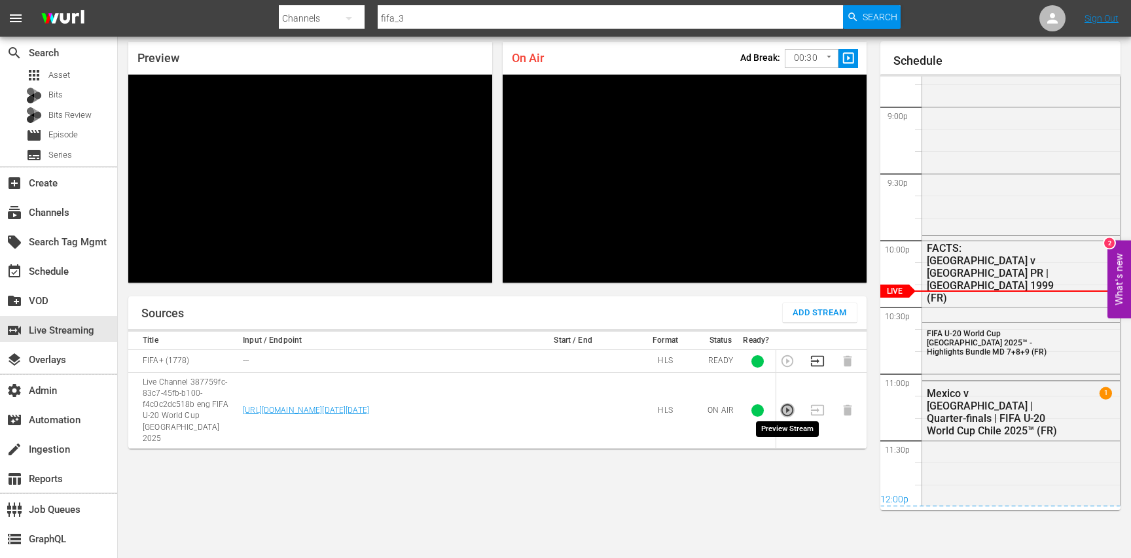
click at [788, 405] on icon "button" at bounding box center [788, 411] width 12 height 12
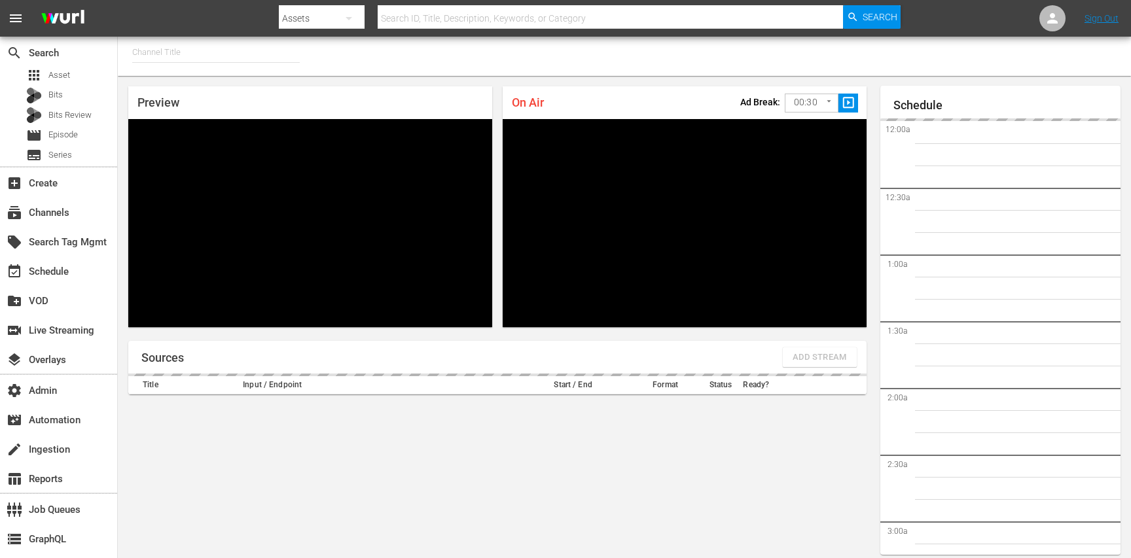
type input "FIFA+ [DEMOGRAPHIC_DATA] Local (1778)"
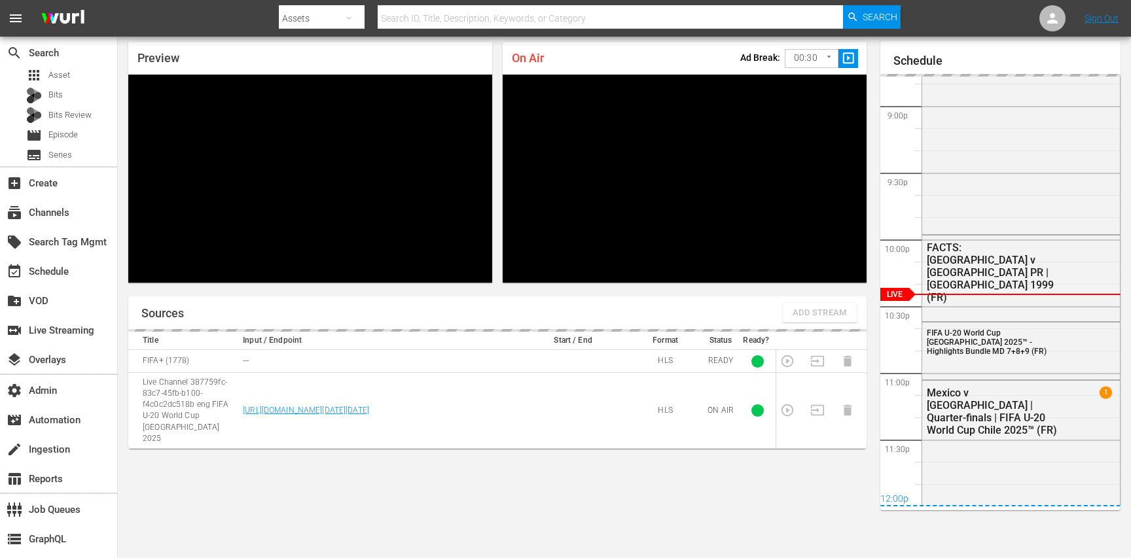
scroll to position [2778, 0]
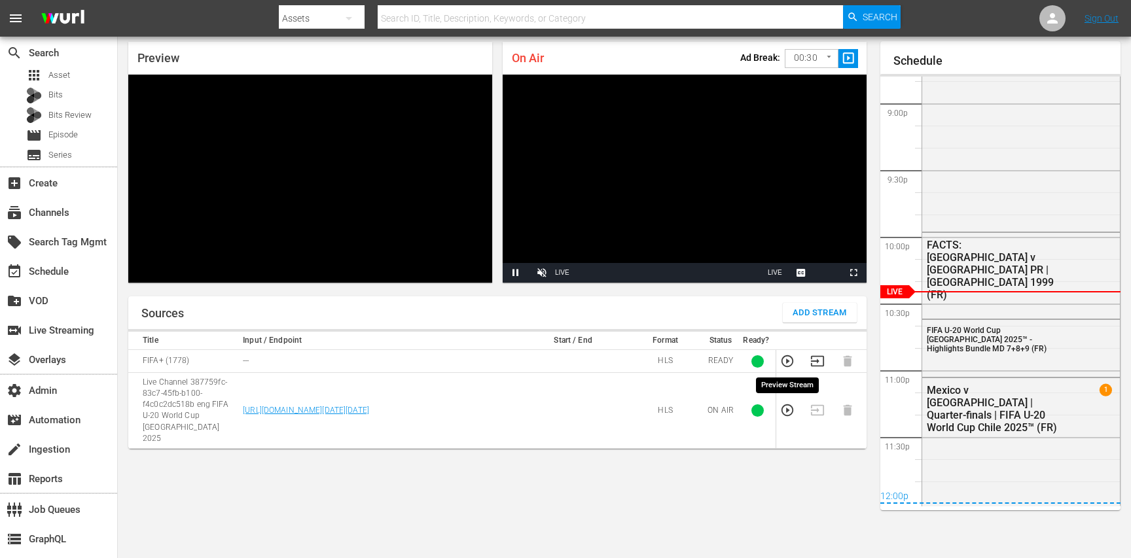
click at [788, 365] on icon "button" at bounding box center [787, 361] width 14 height 14
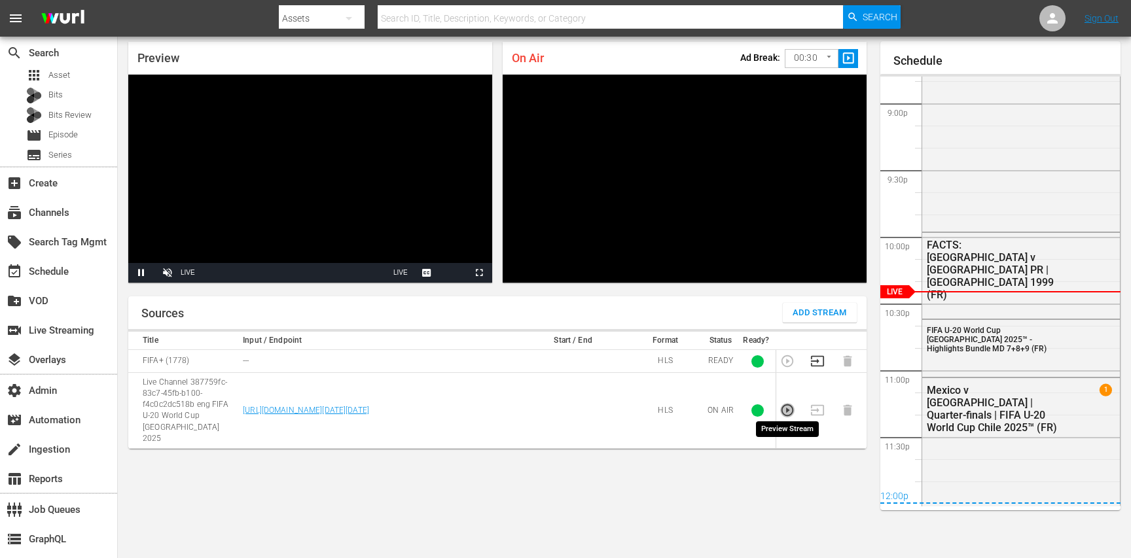
click at [789, 405] on icon "button" at bounding box center [788, 411] width 12 height 12
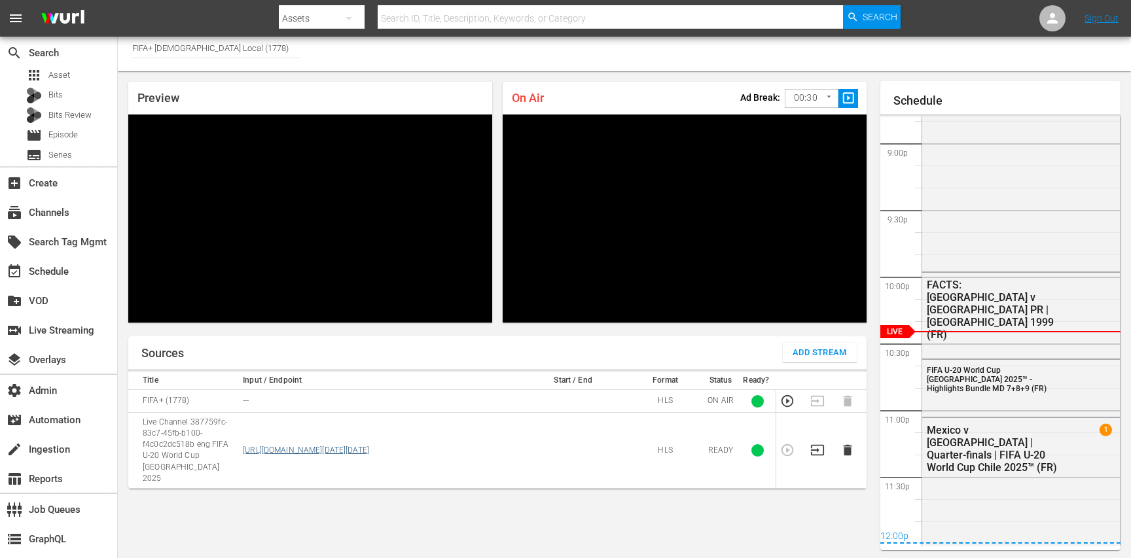
scroll to position [0, 0]
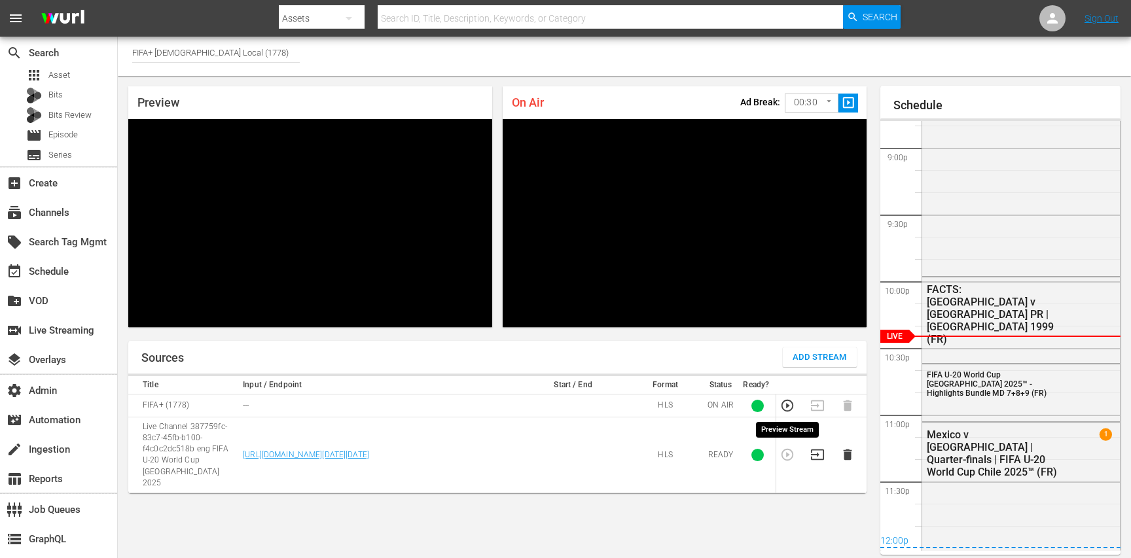
click at [784, 409] on icon "button" at bounding box center [787, 406] width 14 height 14
click at [784, 450] on icon "button" at bounding box center [787, 455] width 14 height 14
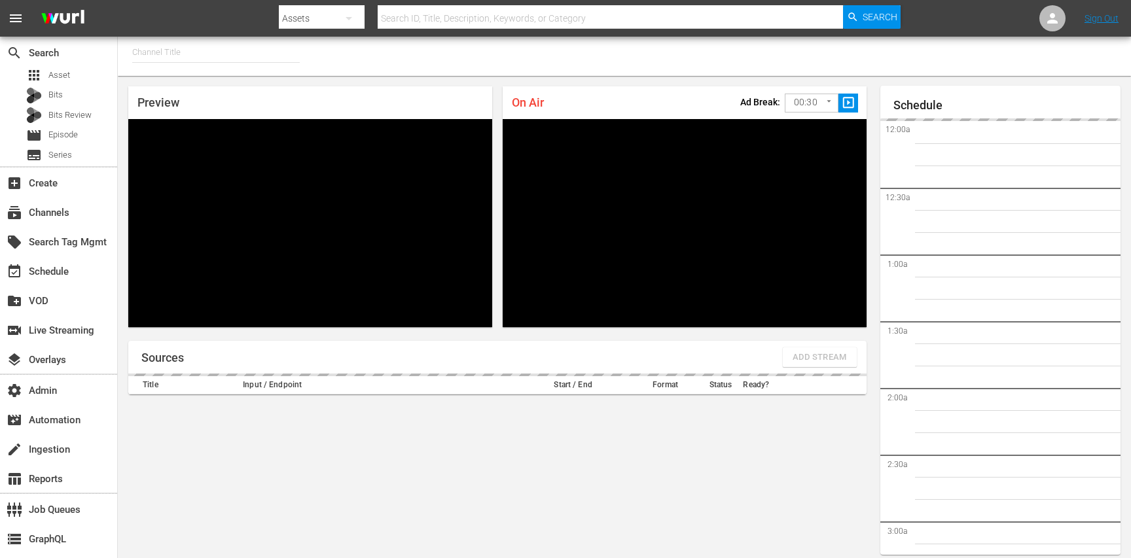
type input "MSG SportsZone - Roku Feed (1582)"
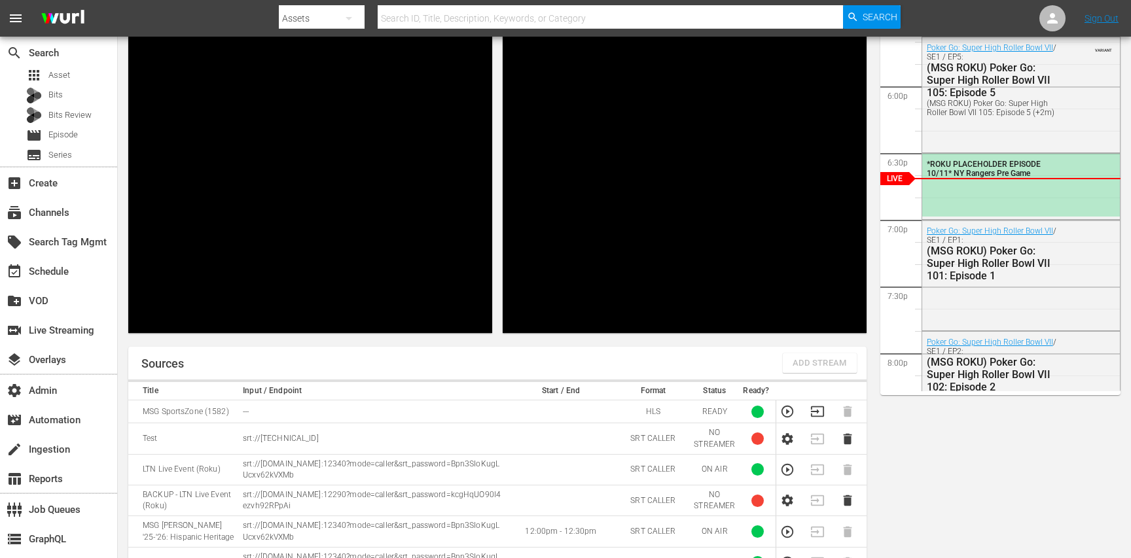
scroll to position [166, 0]
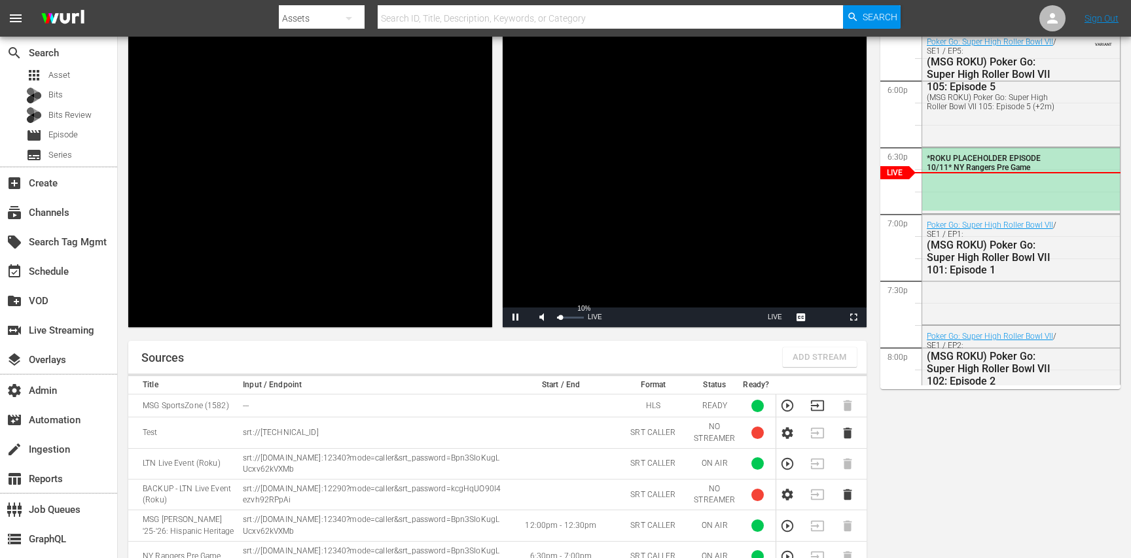
click at [560, 319] on div "Volume Level" at bounding box center [558, 318] width 3 height 2
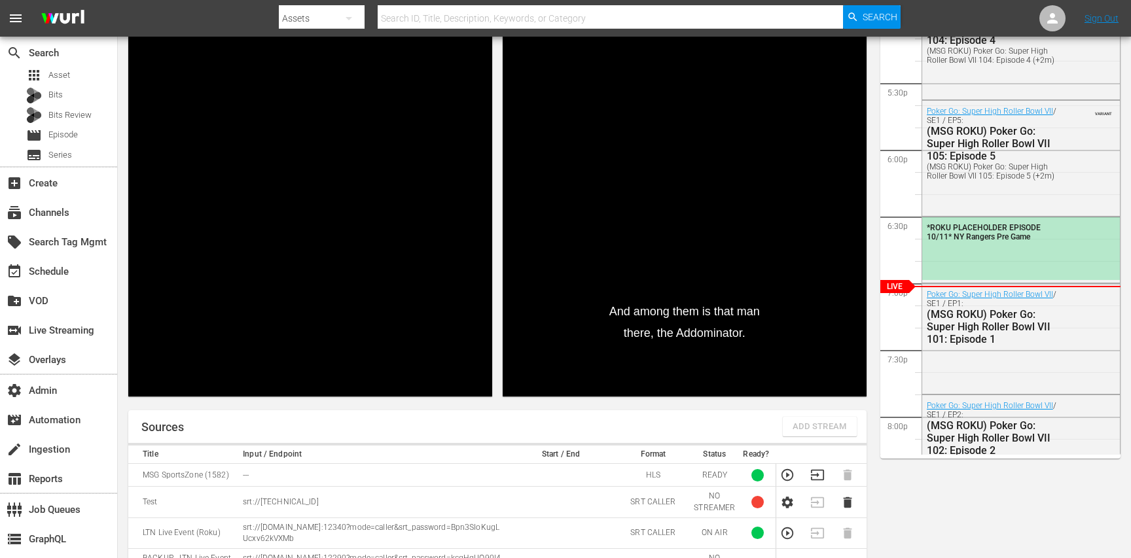
scroll to position [114, 0]
